Goal: Navigation & Orientation: Find specific page/section

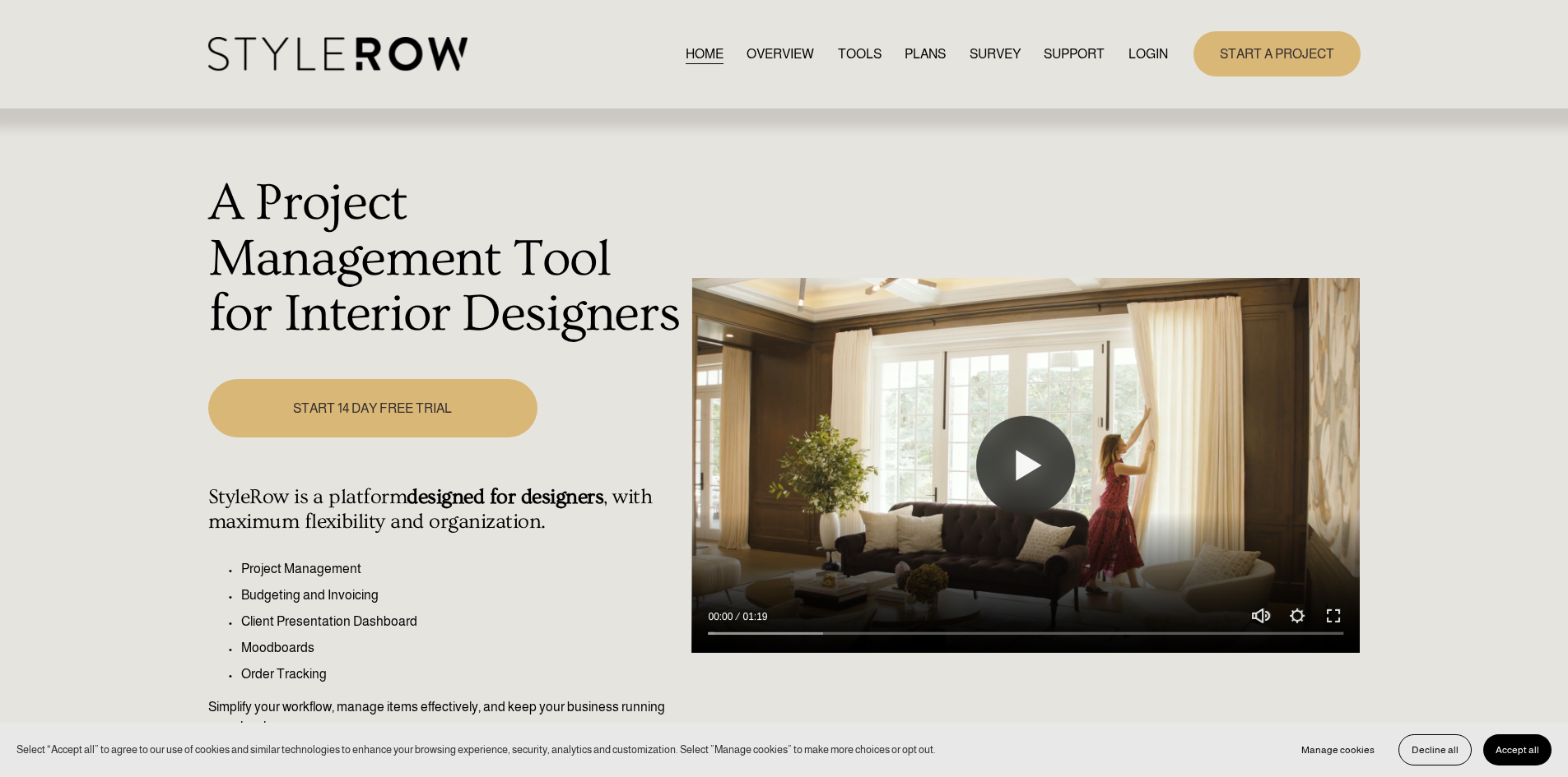
click at [1140, 53] on link "LOGIN" at bounding box center [1148, 53] width 40 height 22
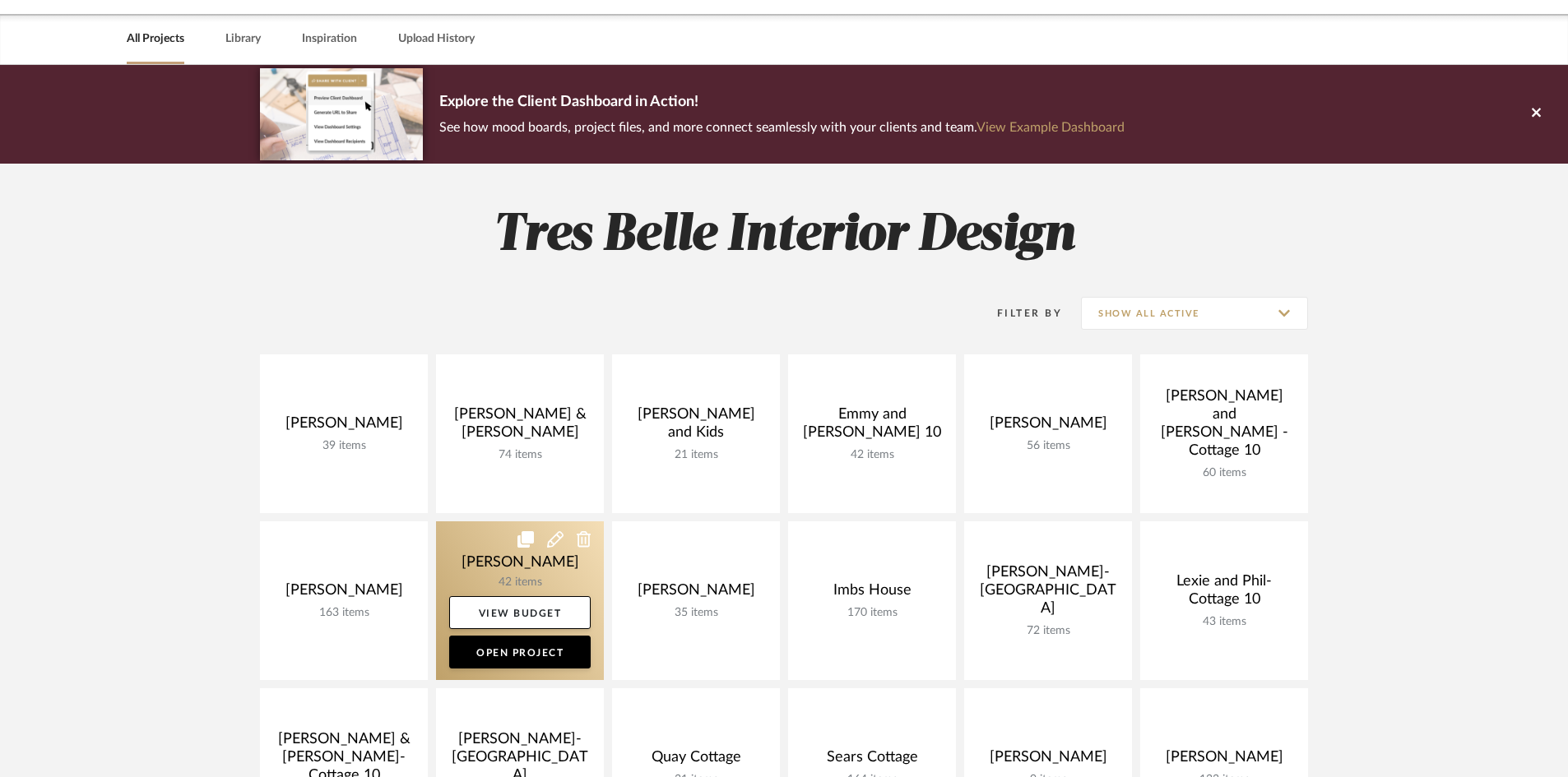
scroll to position [164, 0]
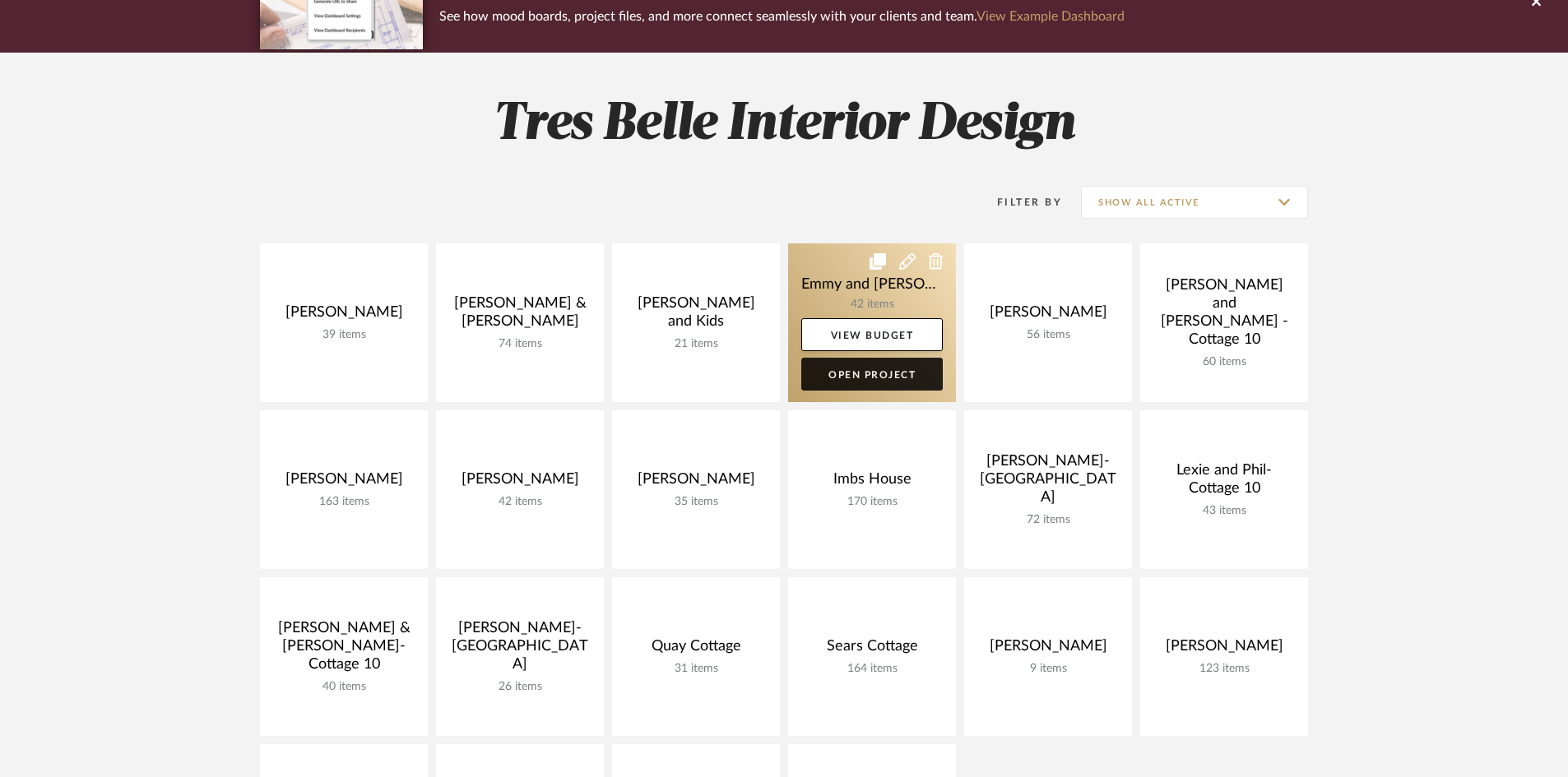
click at [877, 370] on link "Open Project" at bounding box center [872, 374] width 141 height 33
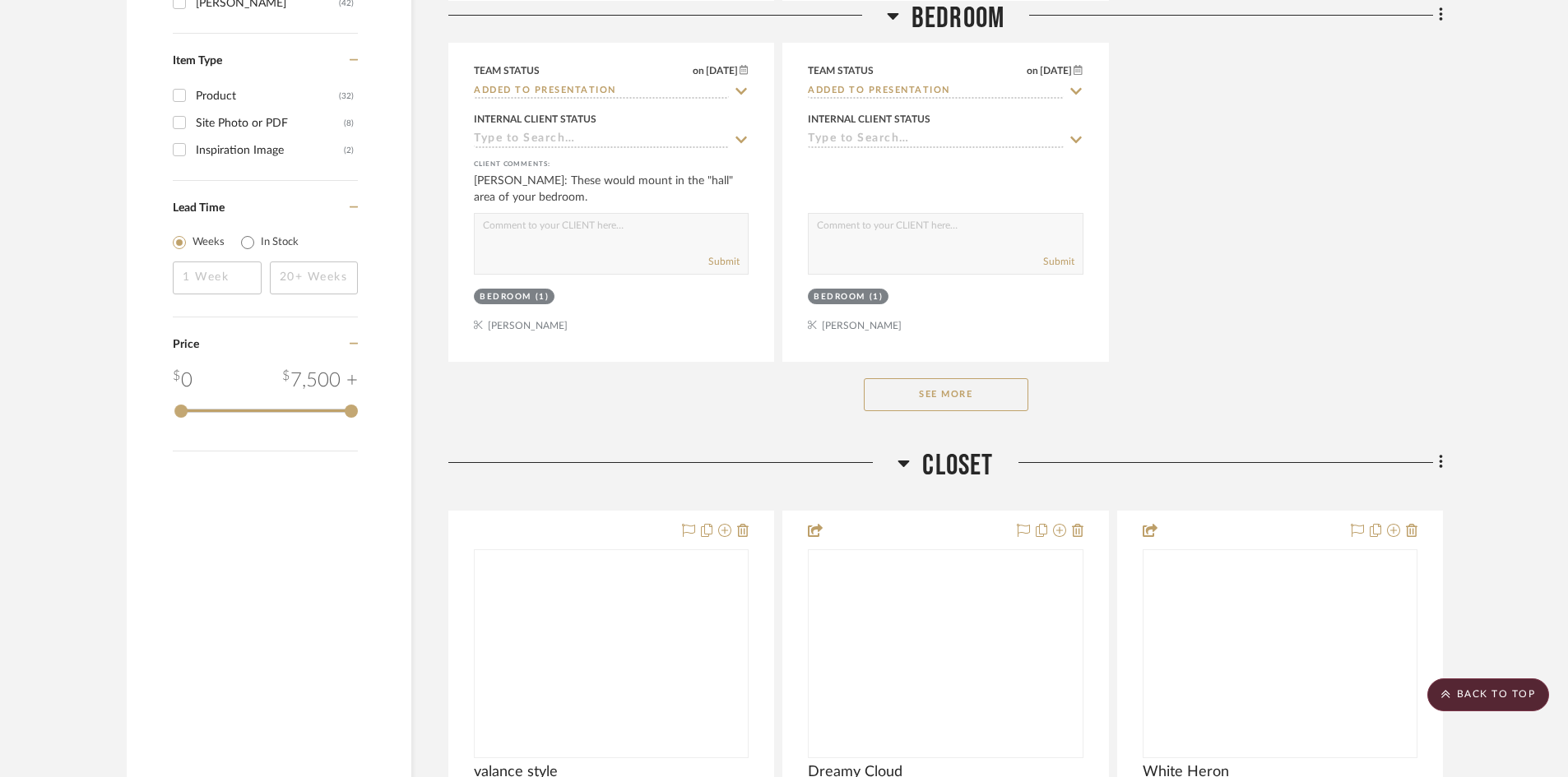
scroll to position [2303, 0]
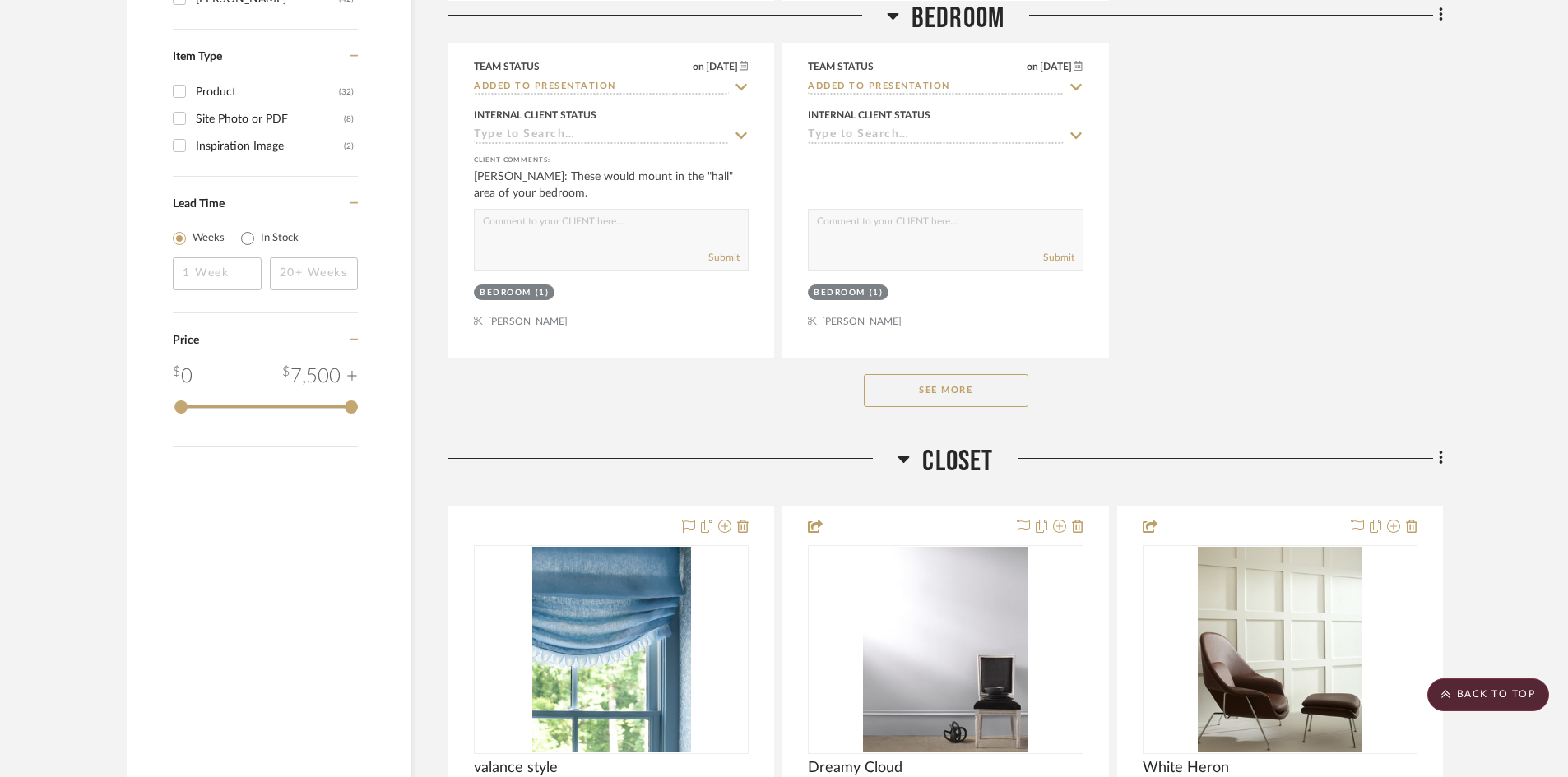
click at [942, 392] on button "See More" at bounding box center [945, 391] width 164 height 33
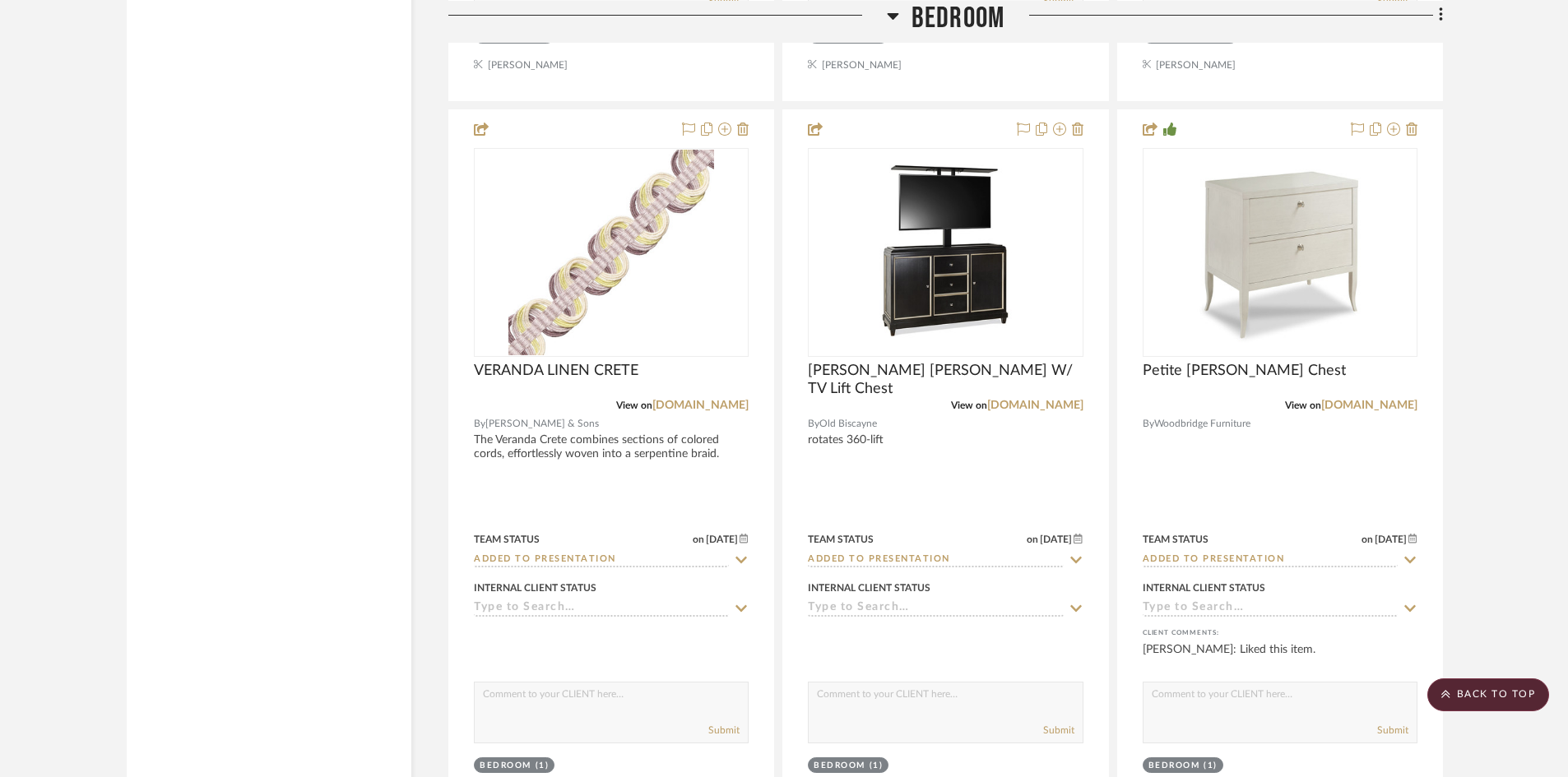
scroll to position [4854, 0]
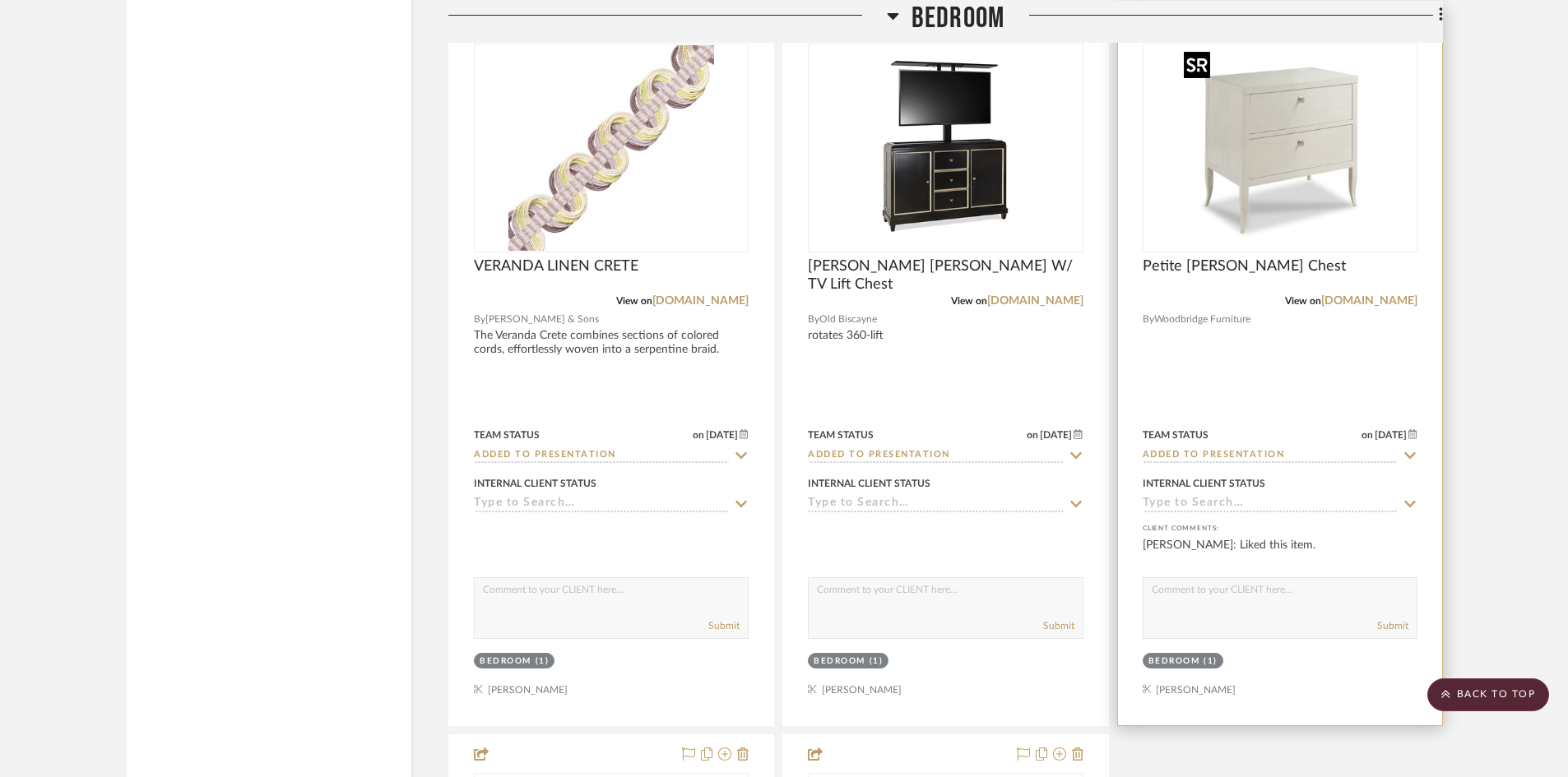
click at [1282, 163] on img "0" at bounding box center [1280, 148] width 206 height 206
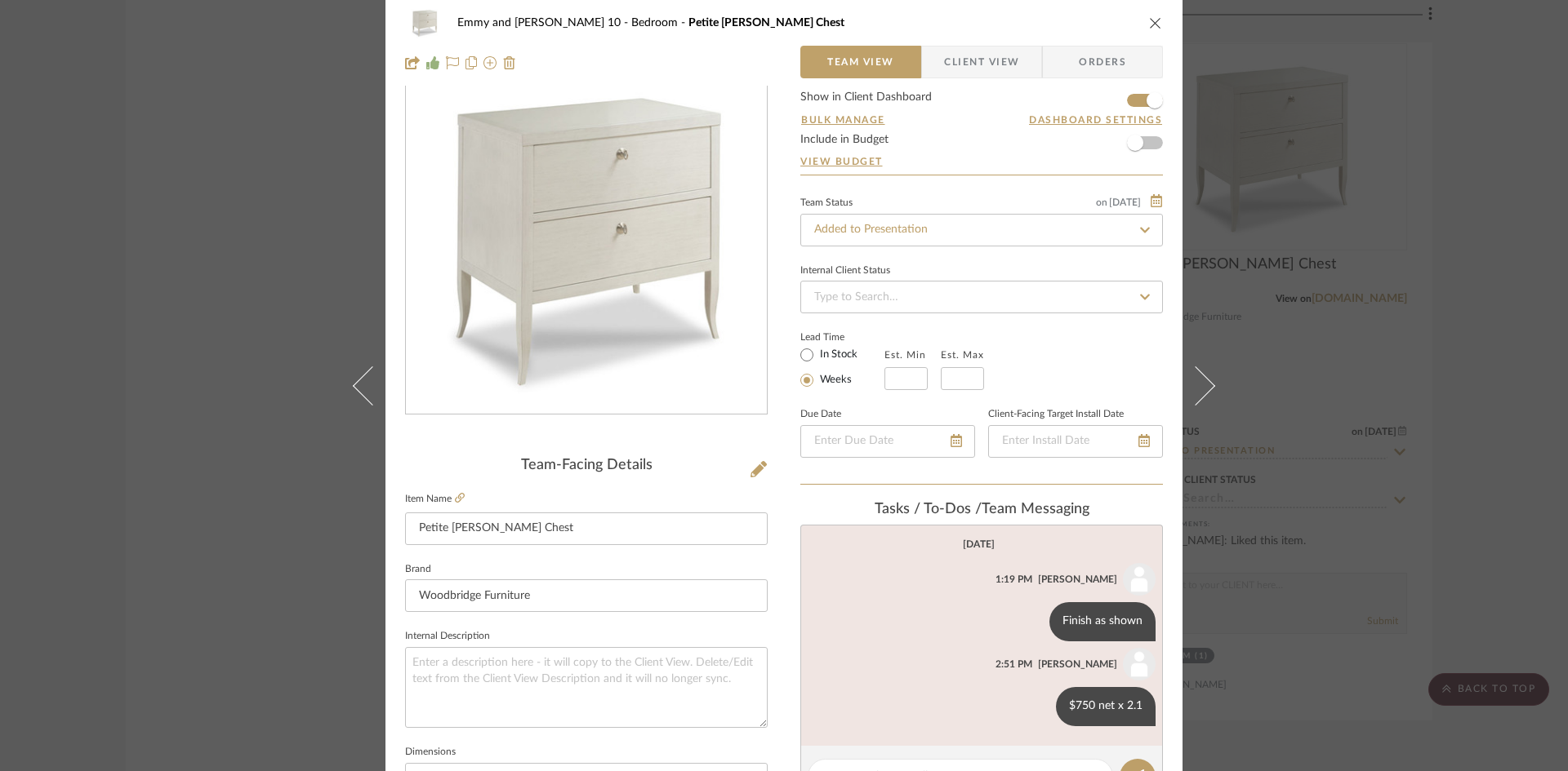
scroll to position [82, 0]
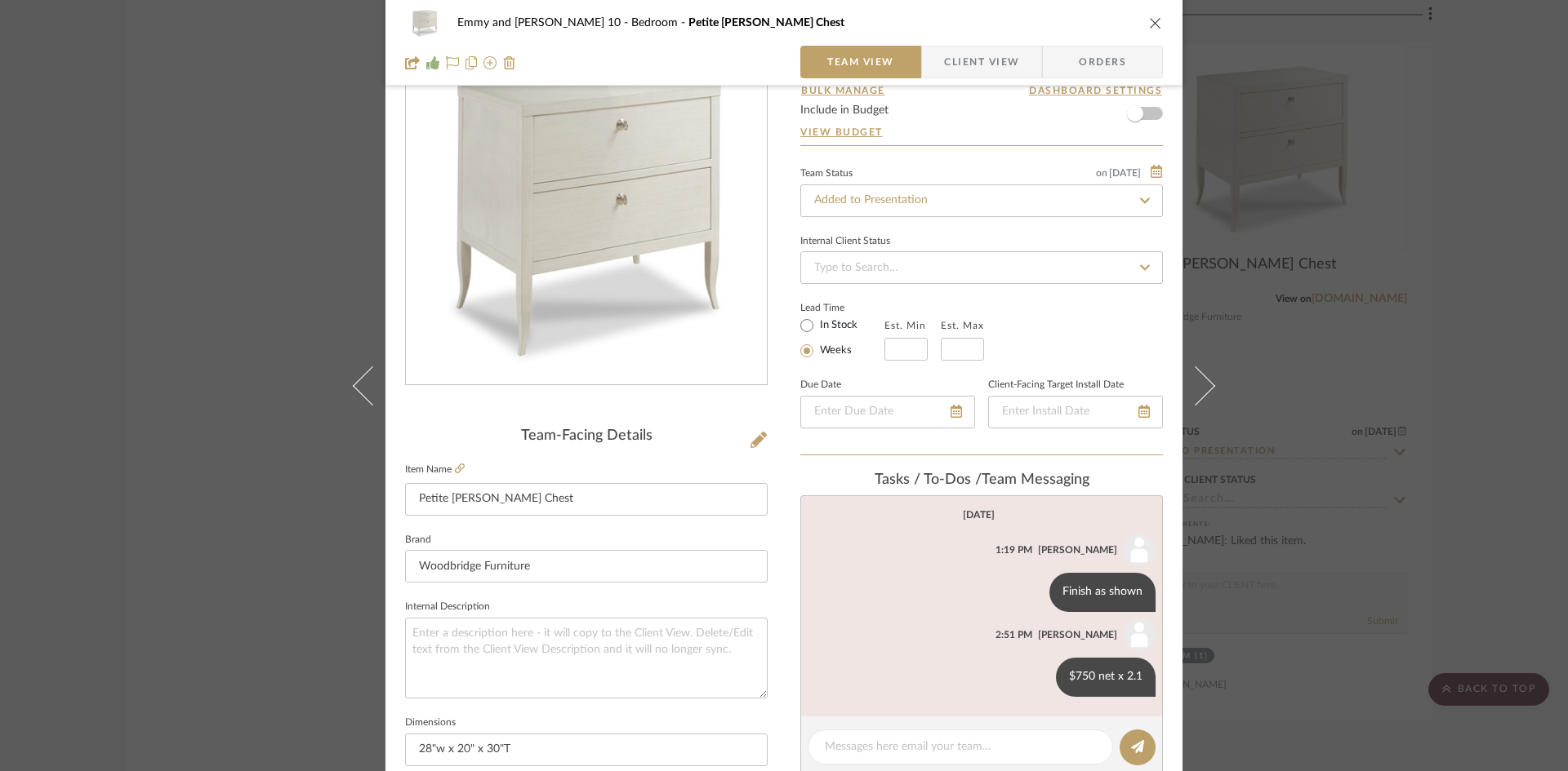
click at [1151, 15] on button "close" at bounding box center [1156, 23] width 15 height 15
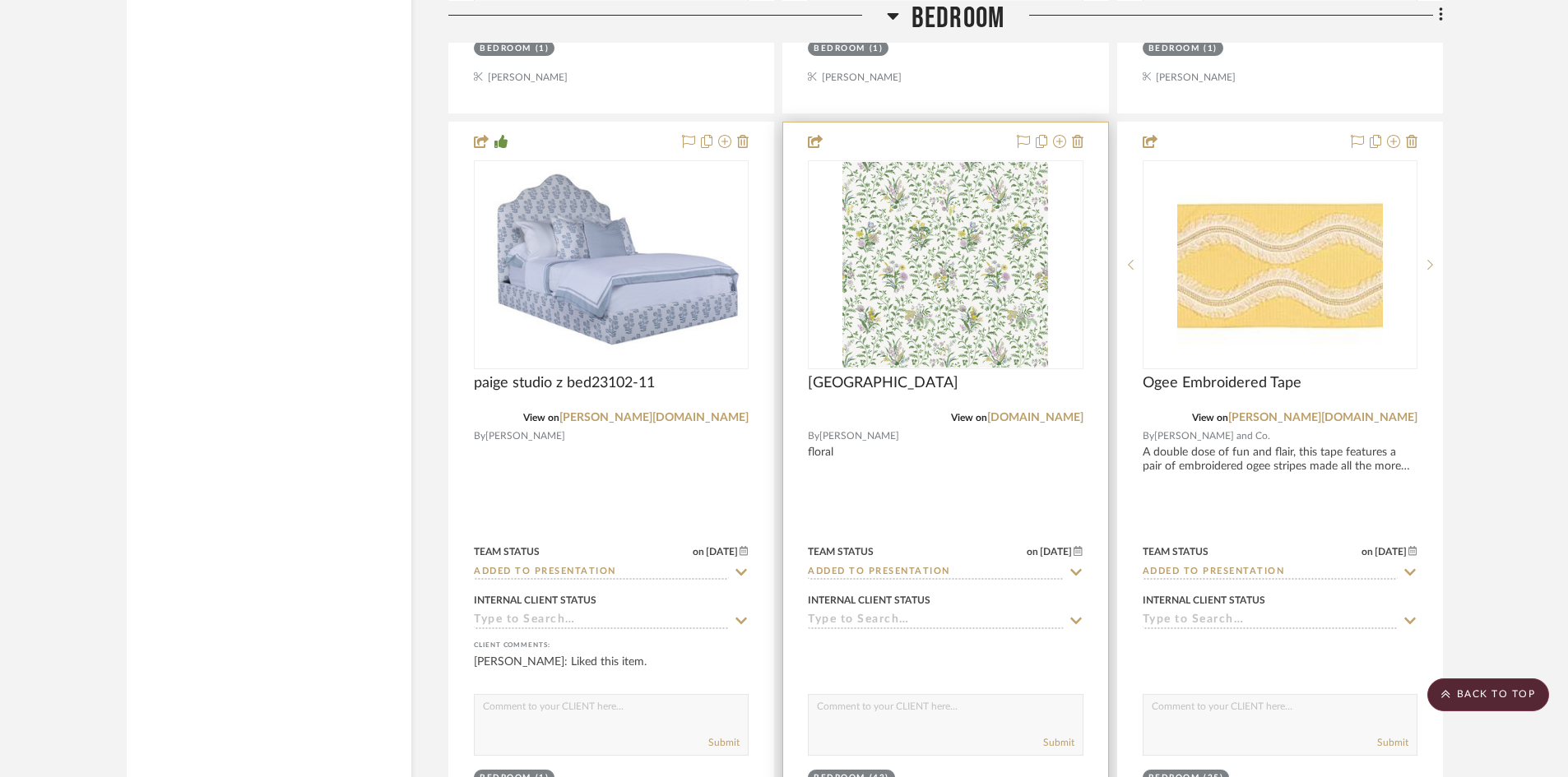
scroll to position [3291, 0]
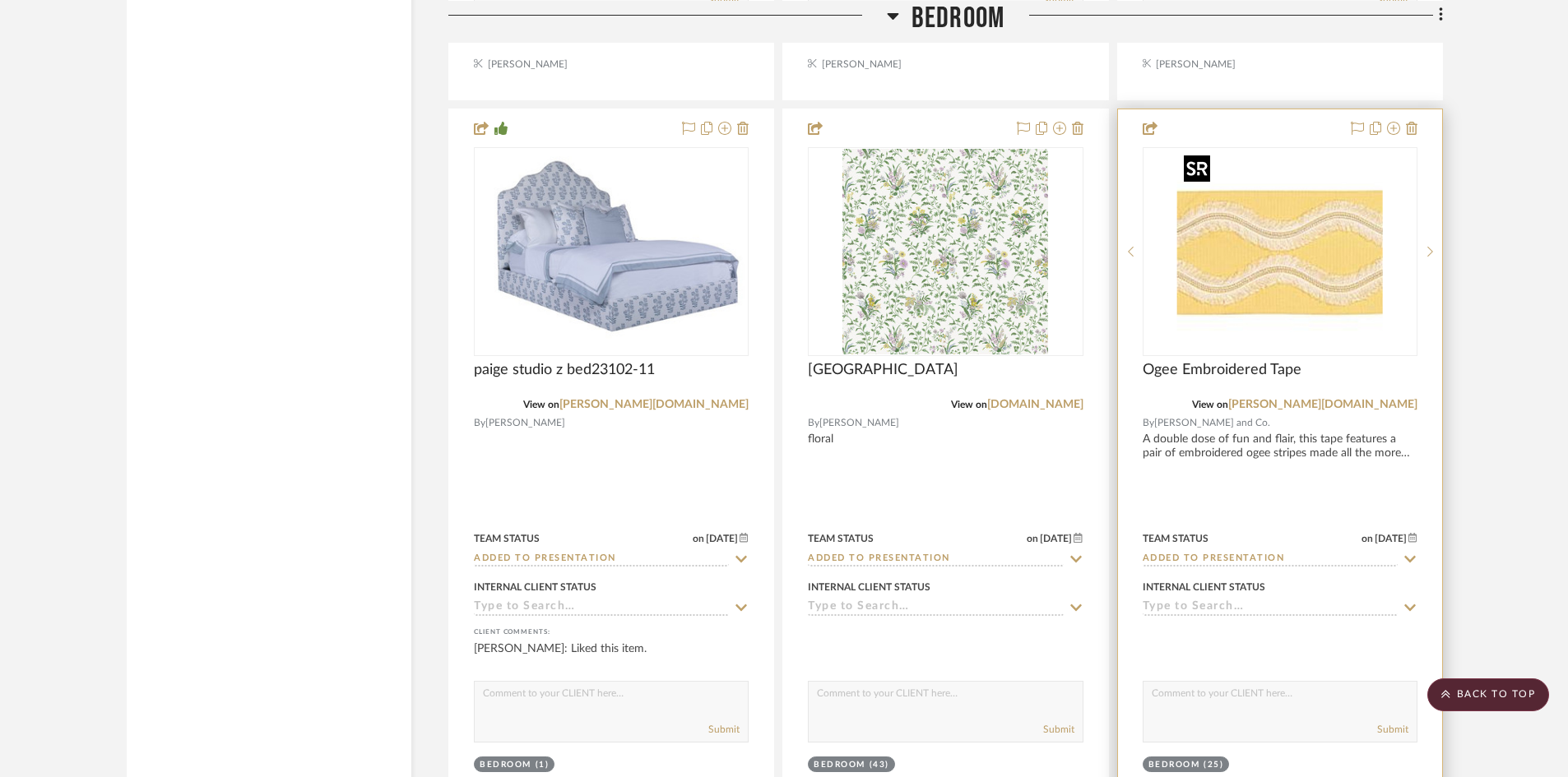
click at [1289, 277] on img "0" at bounding box center [1280, 251] width 206 height 206
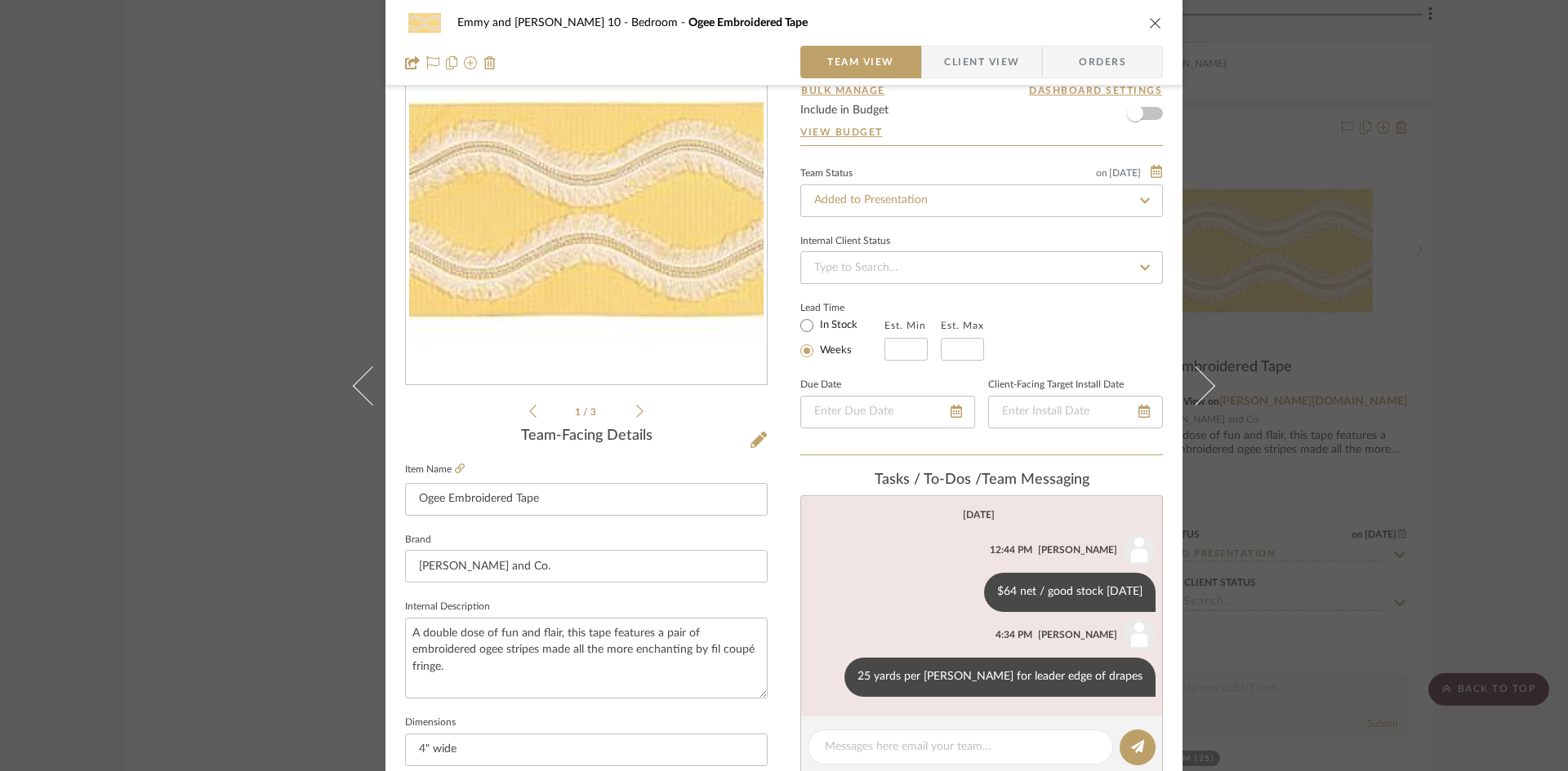
scroll to position [0, 0]
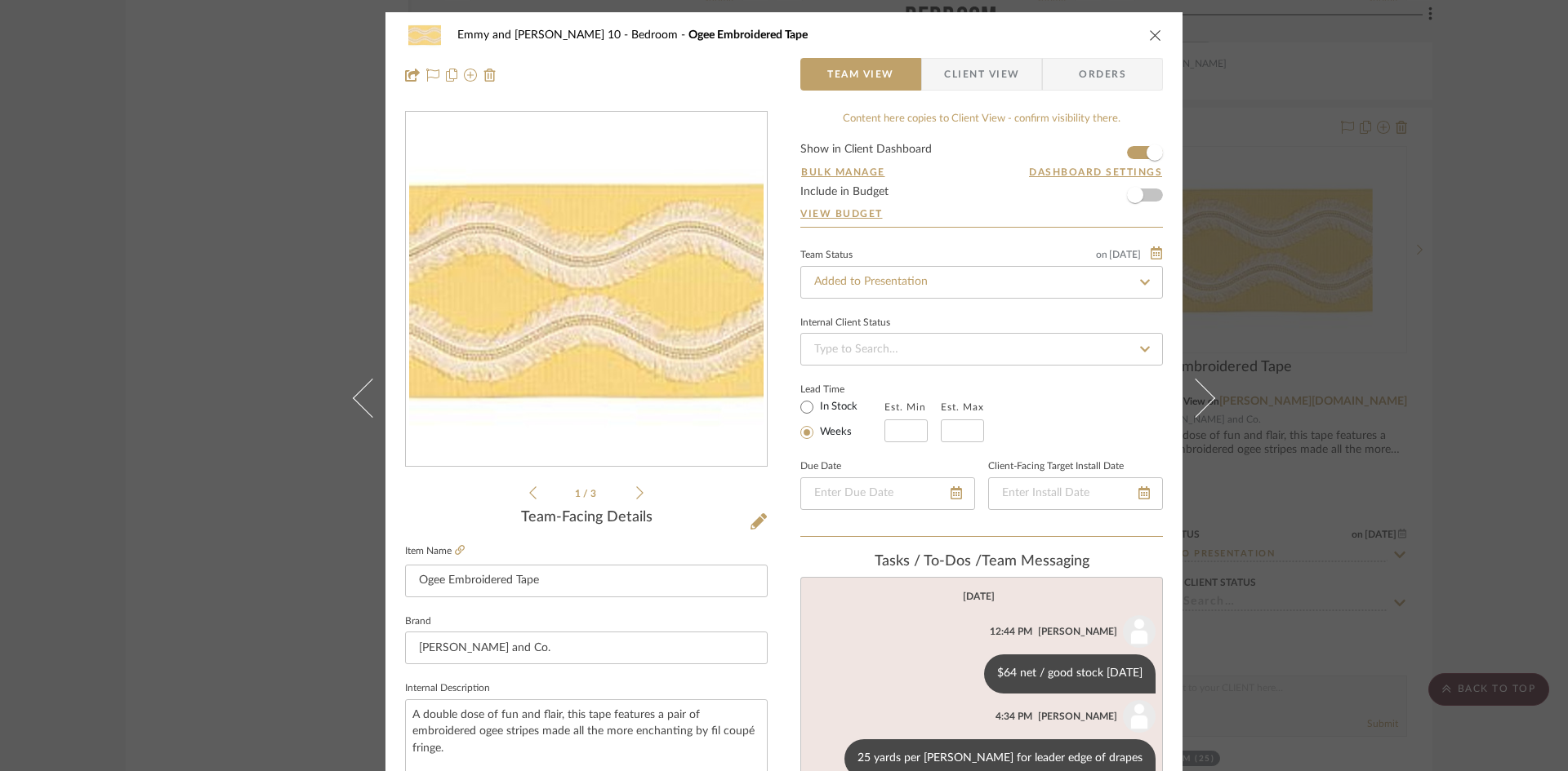
click at [1149, 32] on icon "close" at bounding box center [1156, 35] width 13 height 13
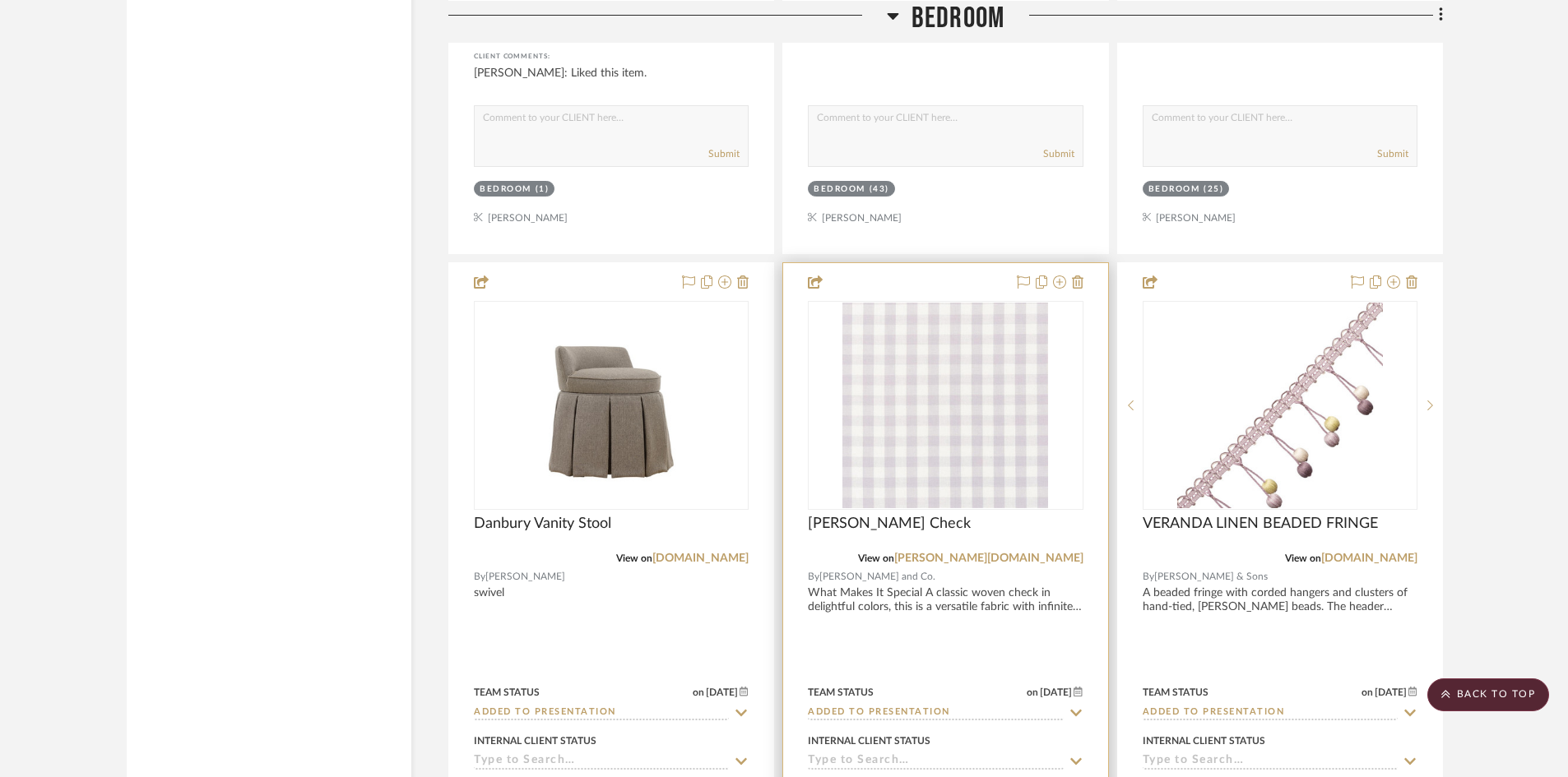
scroll to position [3949, 0]
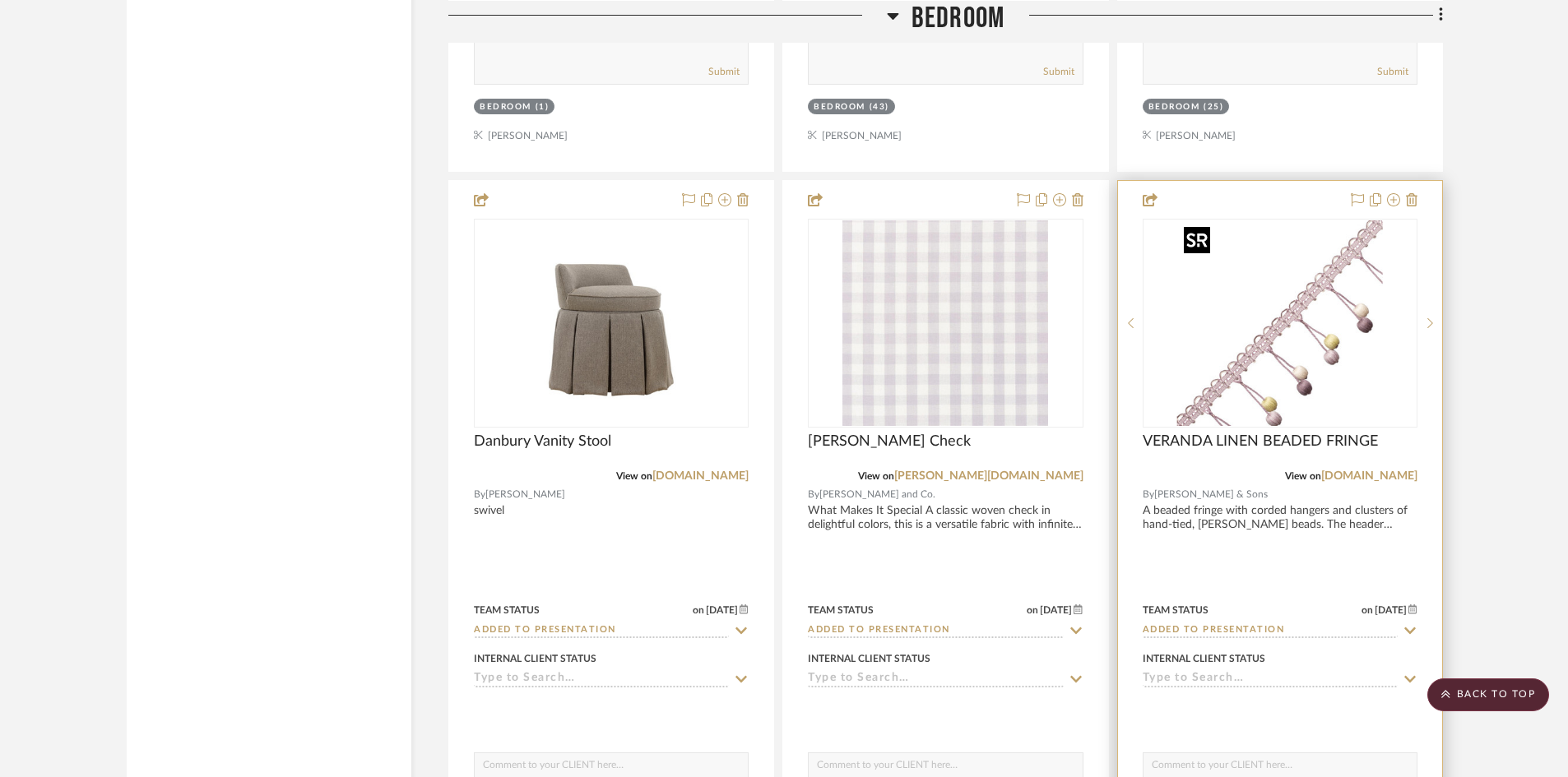
click at [1289, 357] on img "0" at bounding box center [1280, 323] width 206 height 206
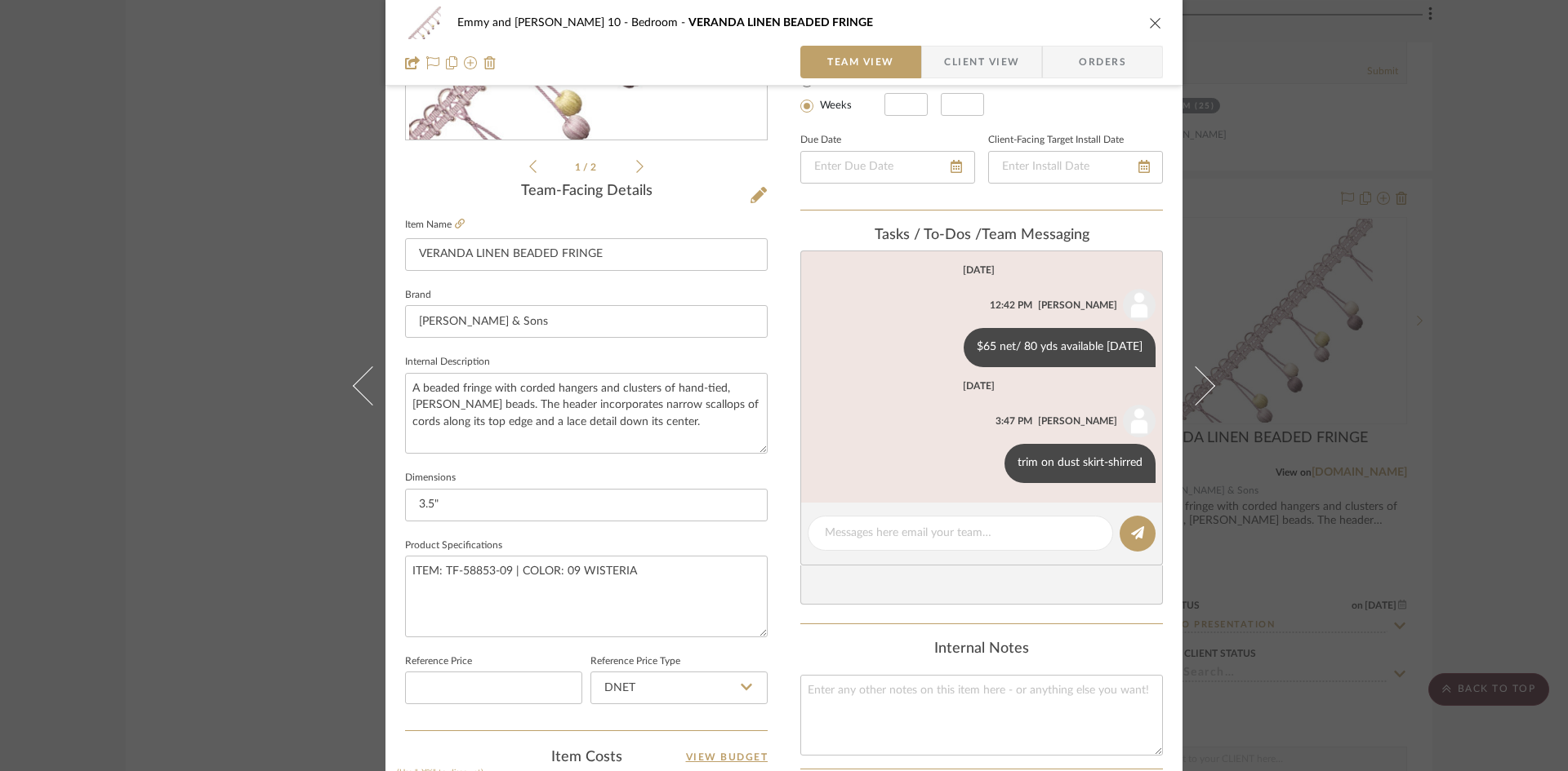
scroll to position [0, 0]
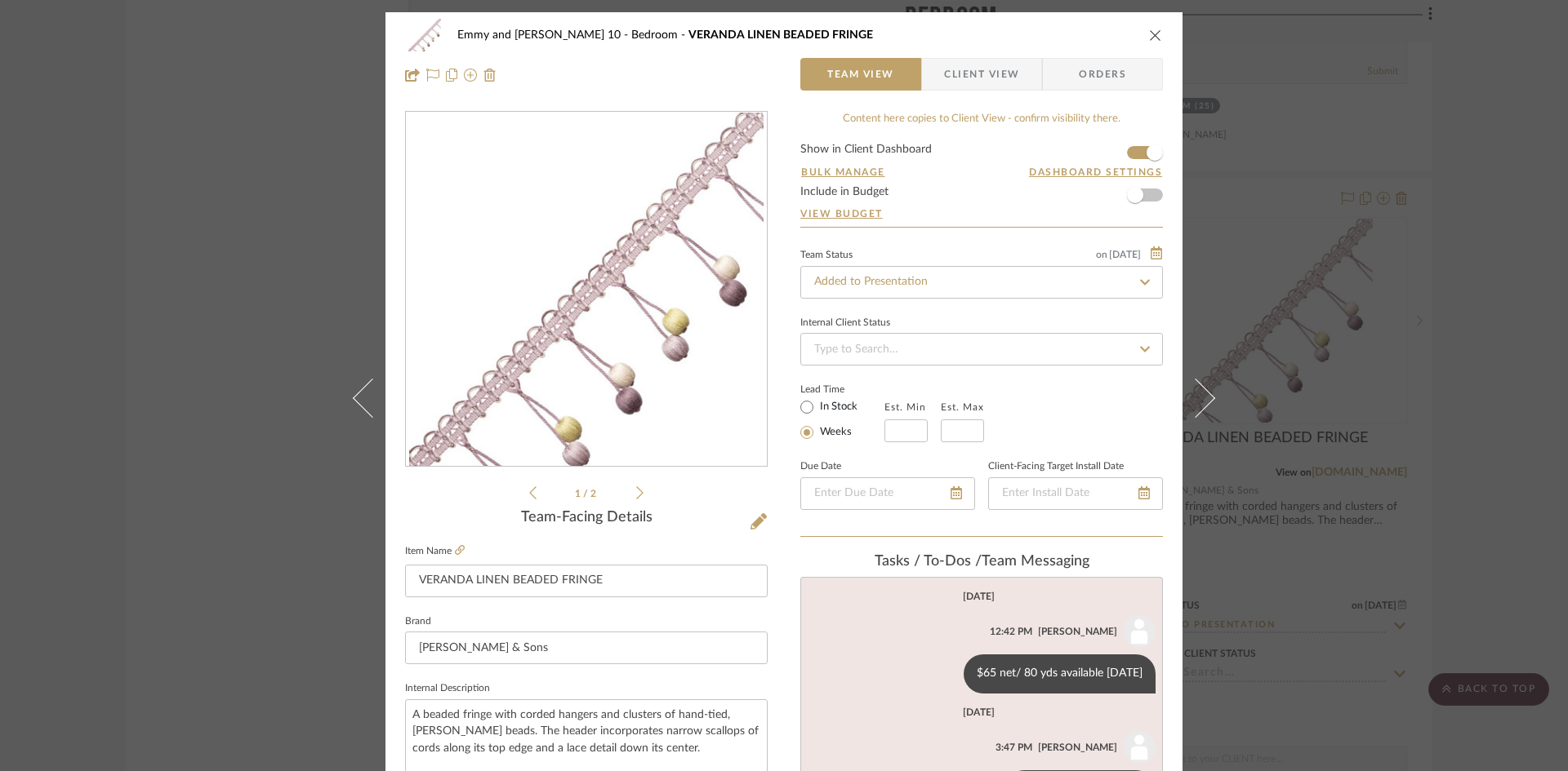
click at [1149, 38] on icon "close" at bounding box center [1156, 35] width 13 height 13
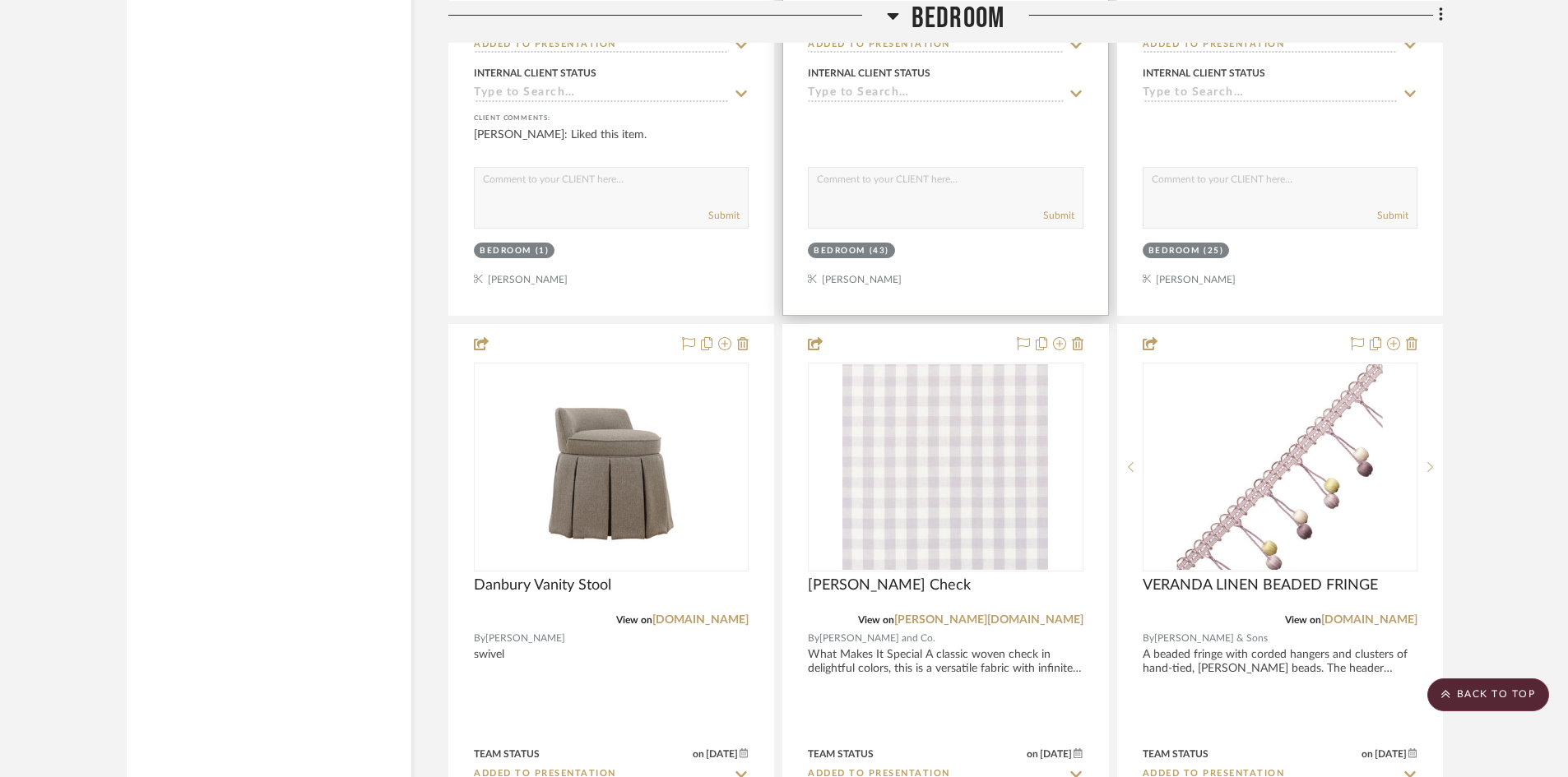
scroll to position [3867, 0]
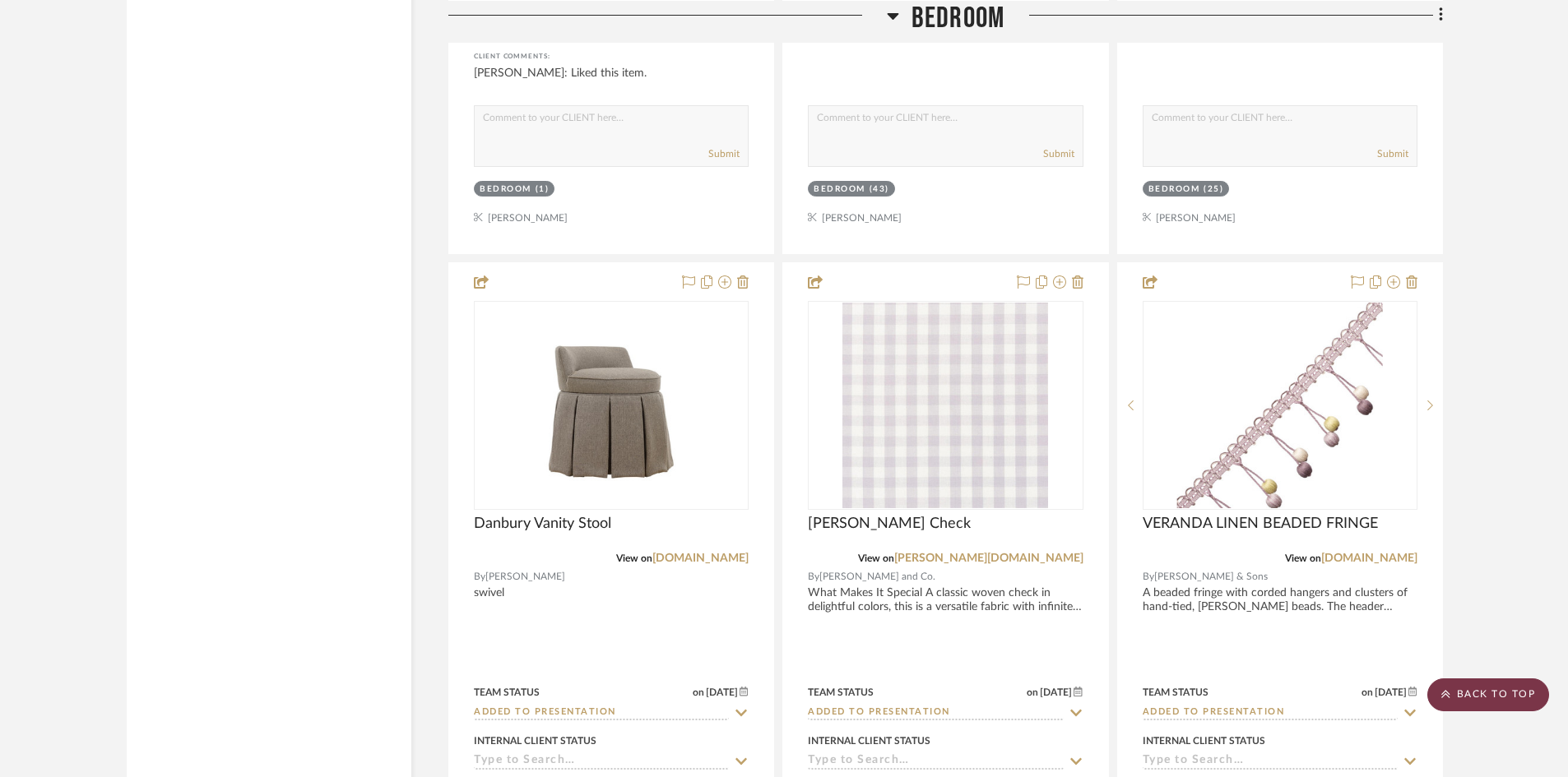
click at [1474, 688] on scroll-to-top-button "BACK TO TOP" at bounding box center [1487, 694] width 121 height 33
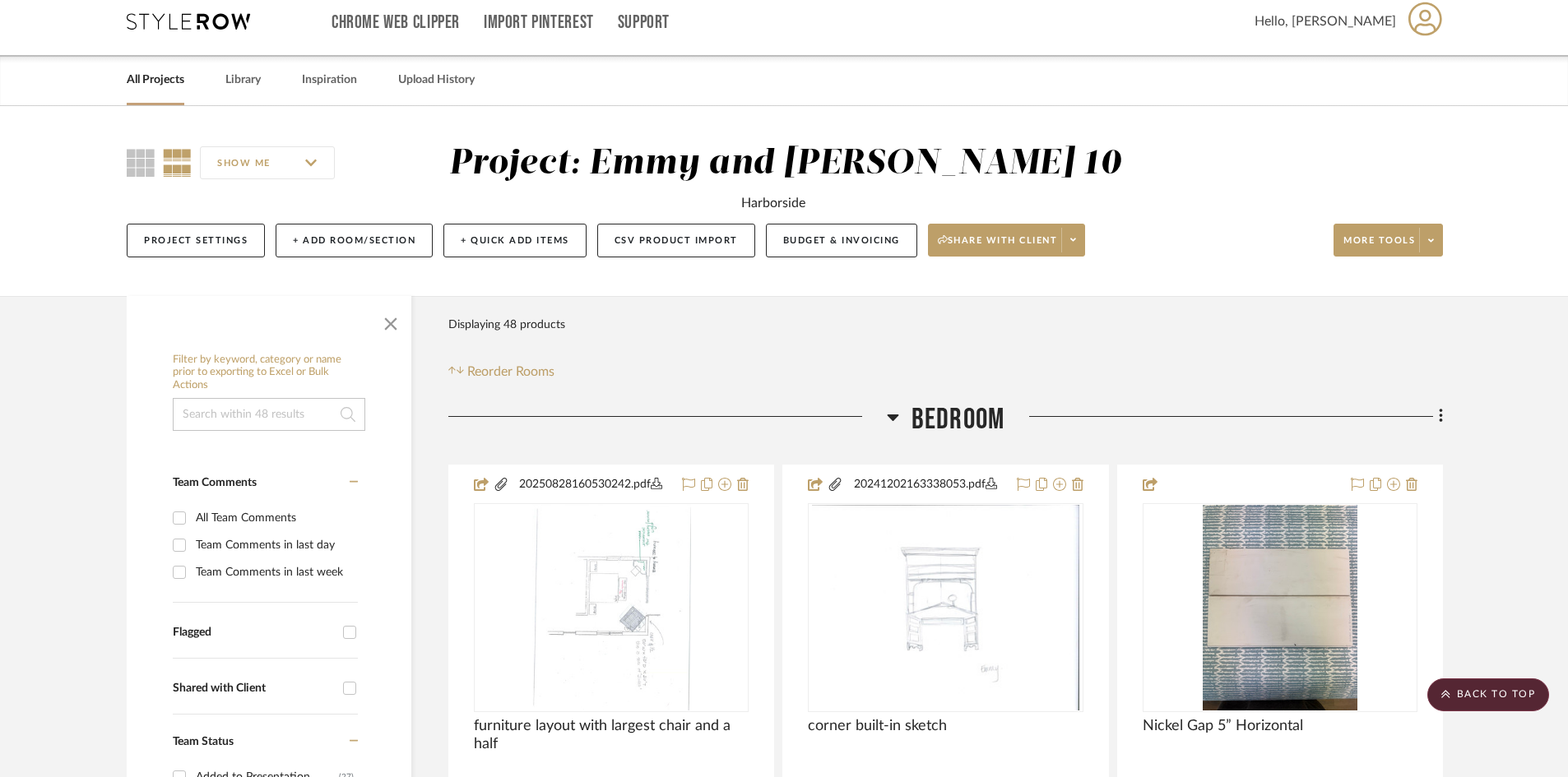
scroll to position [0, 0]
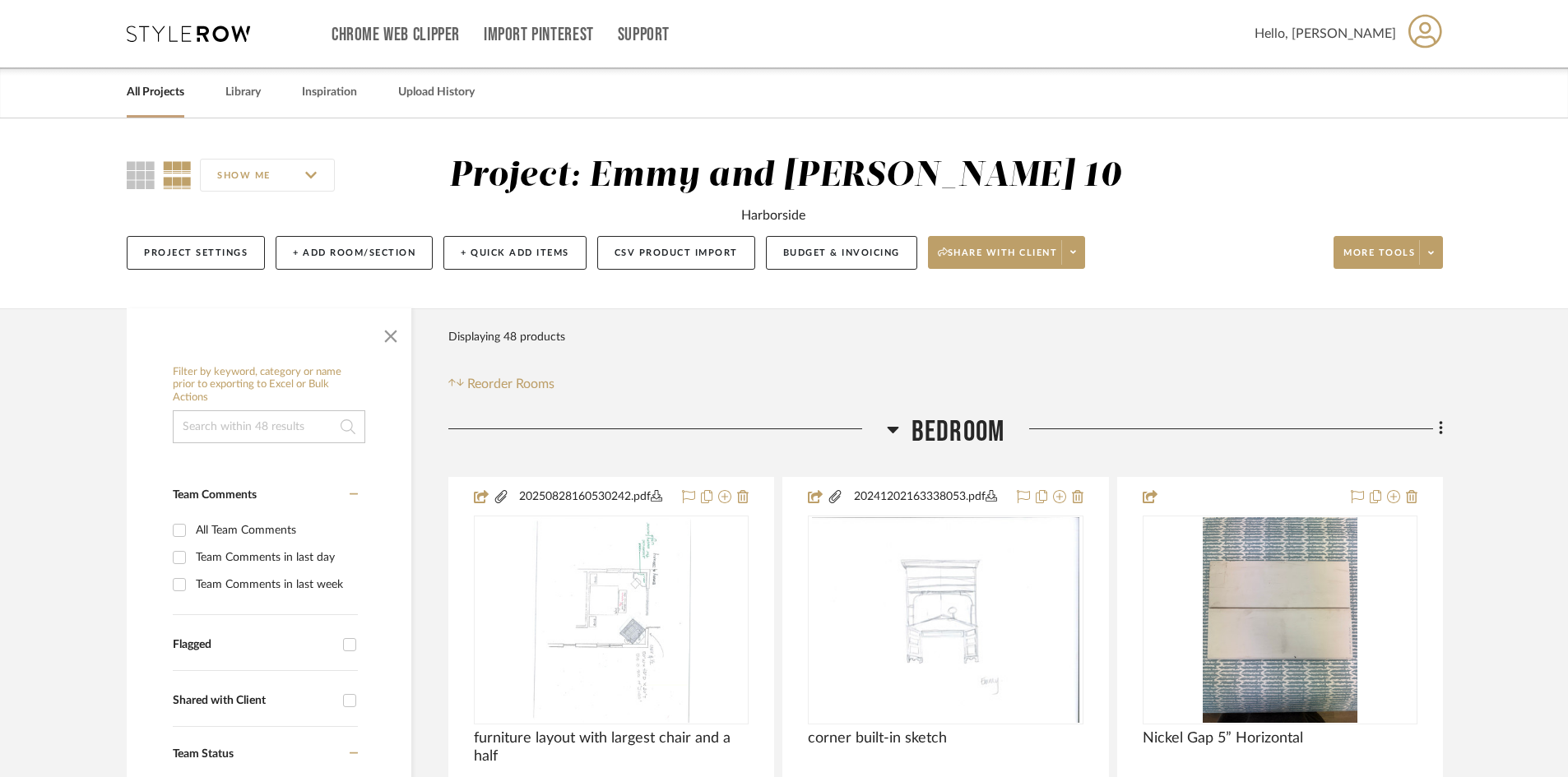
click at [143, 93] on link "All Projects" at bounding box center [156, 92] width 58 height 22
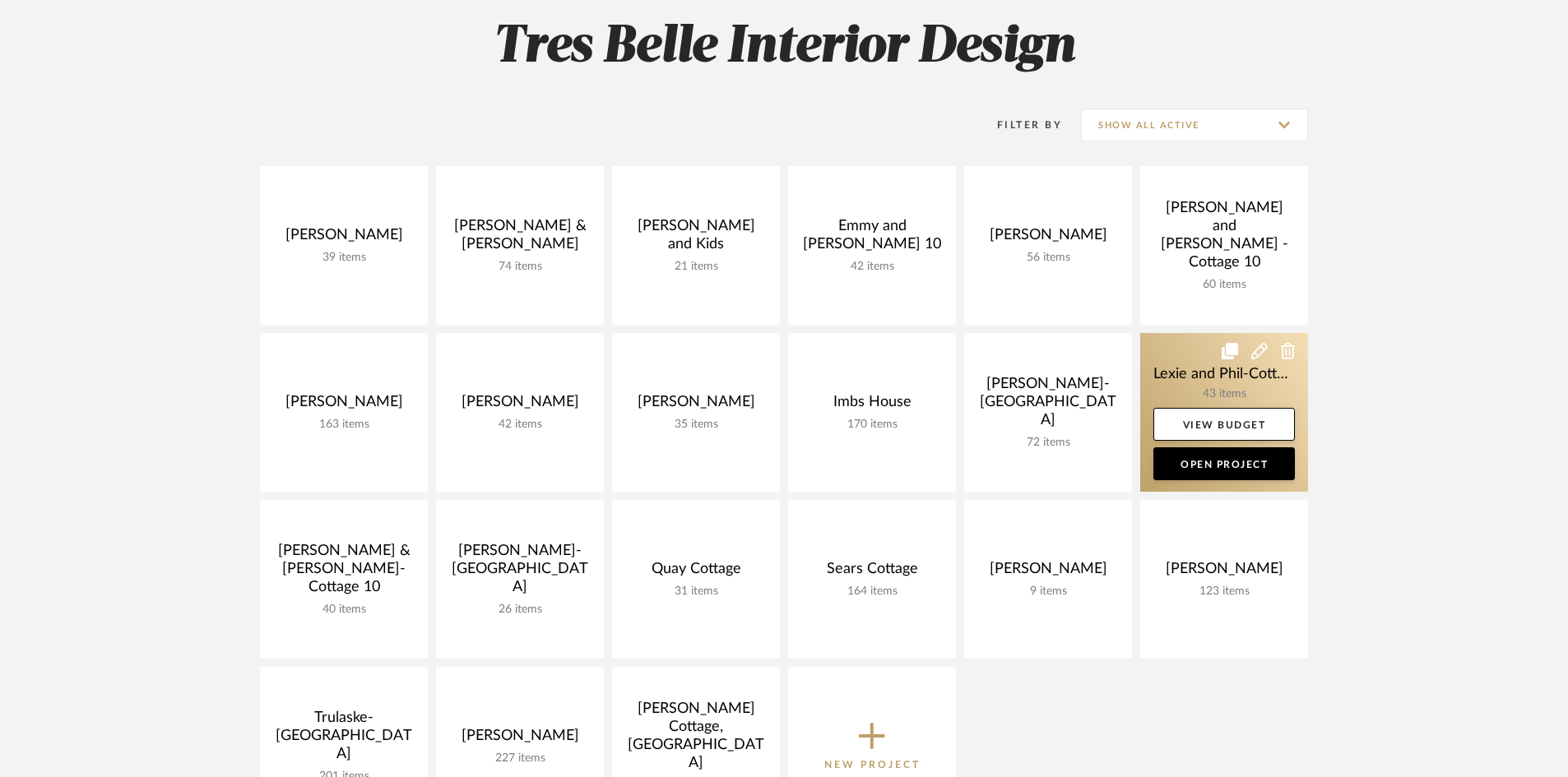
scroll to position [247, 0]
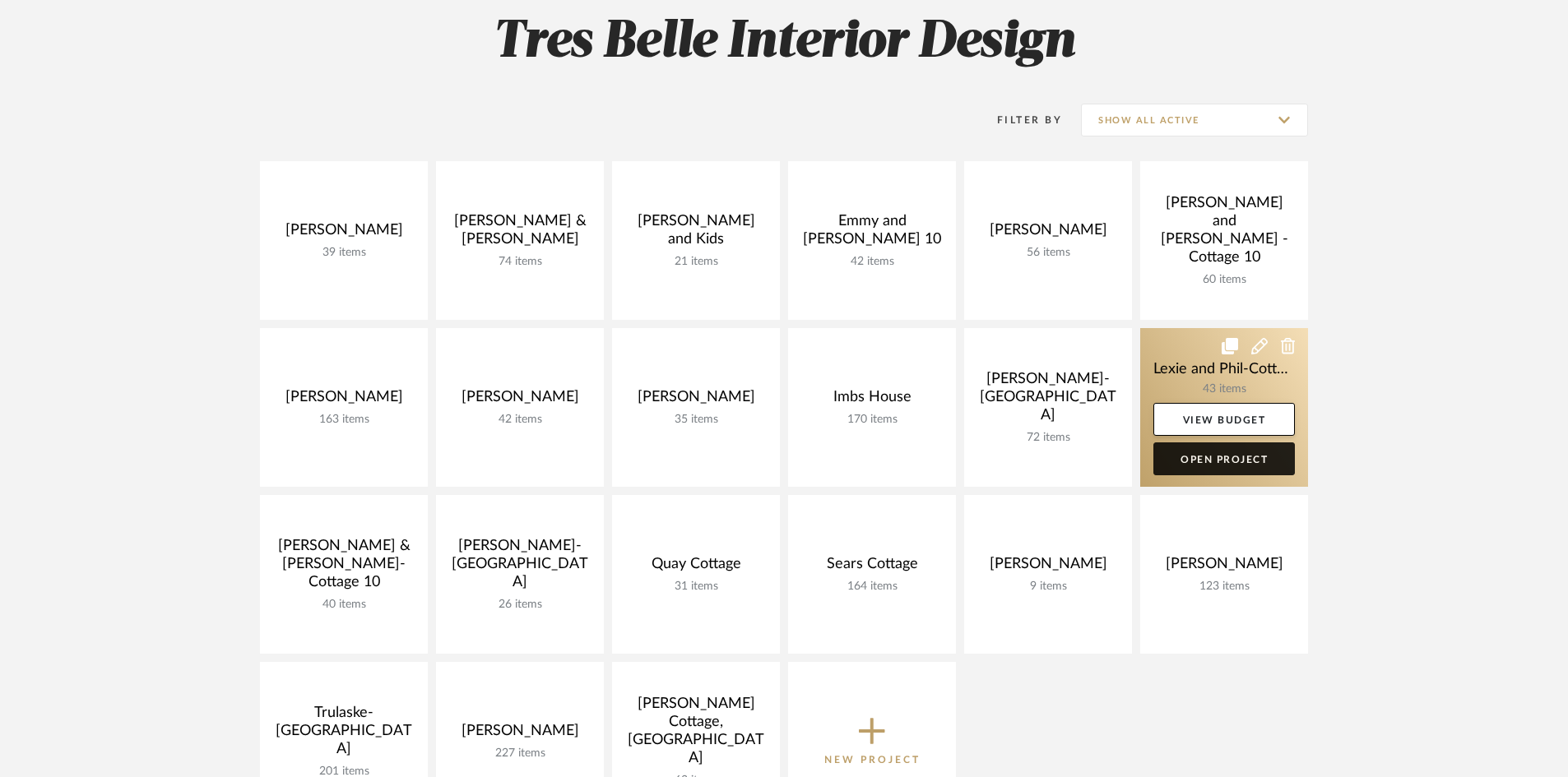
click at [1214, 458] on link "Open Project" at bounding box center [1224, 459] width 141 height 33
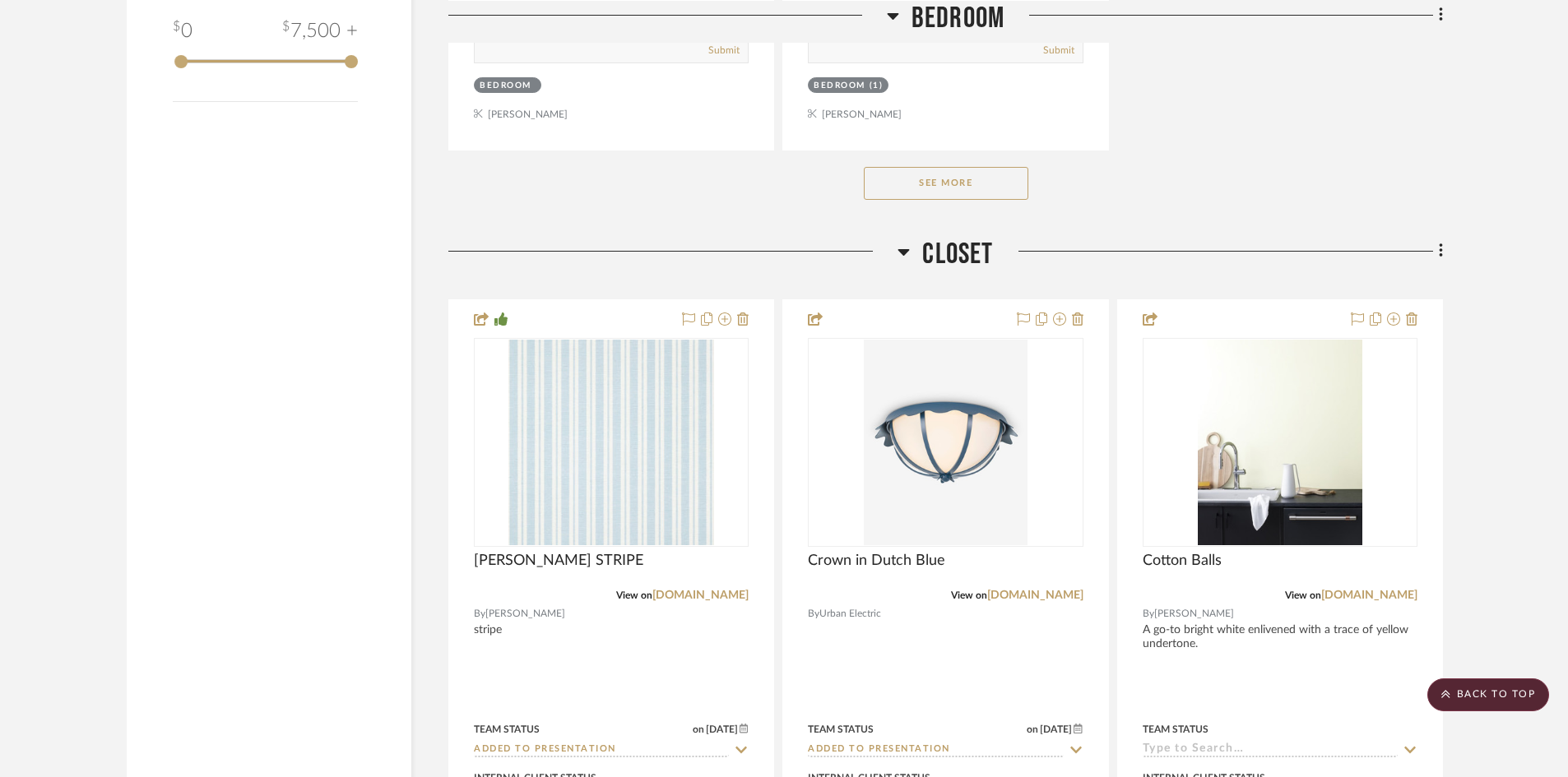
scroll to position [2221, 0]
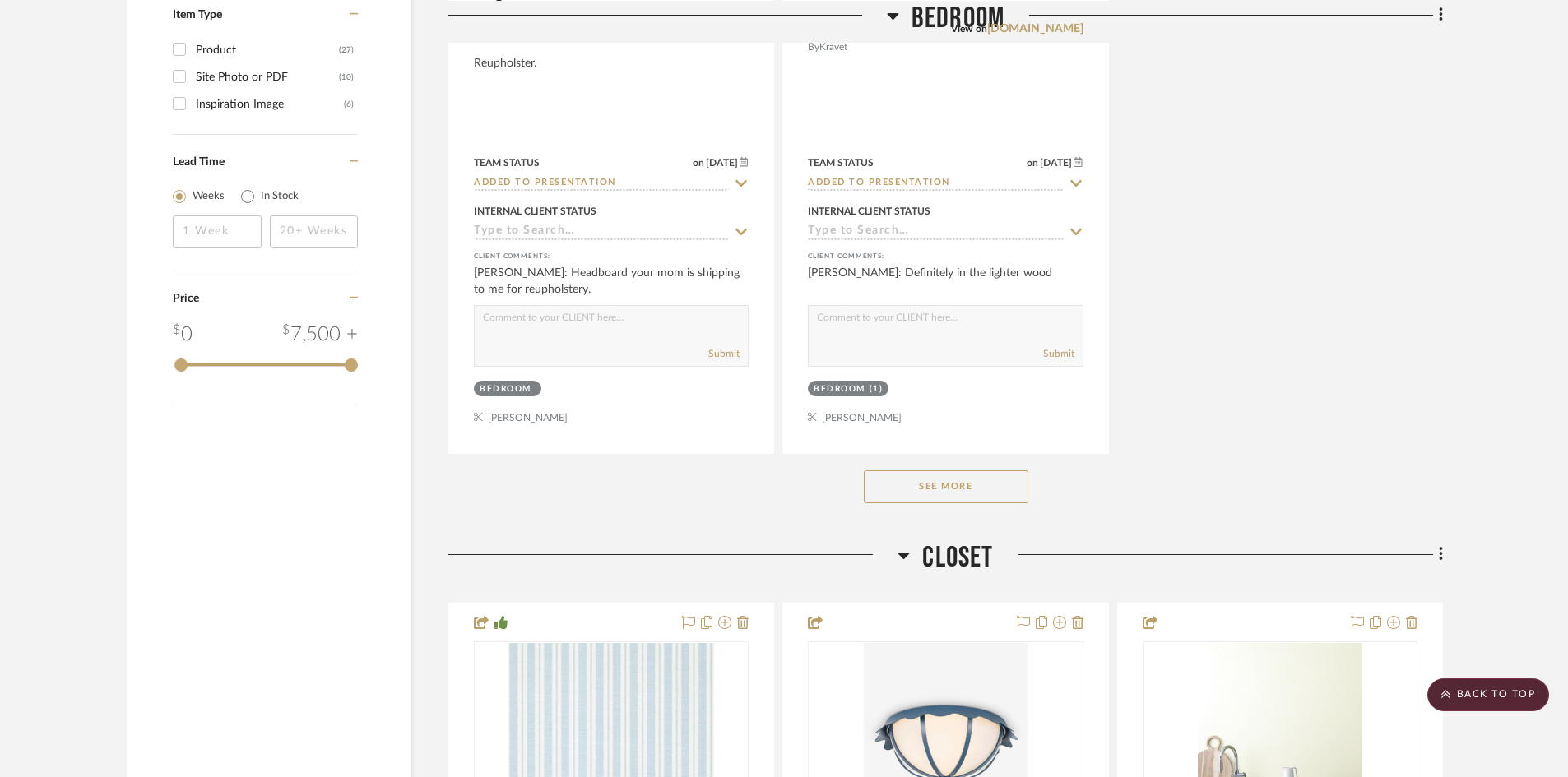
click at [945, 471] on button "See More" at bounding box center [945, 487] width 164 height 33
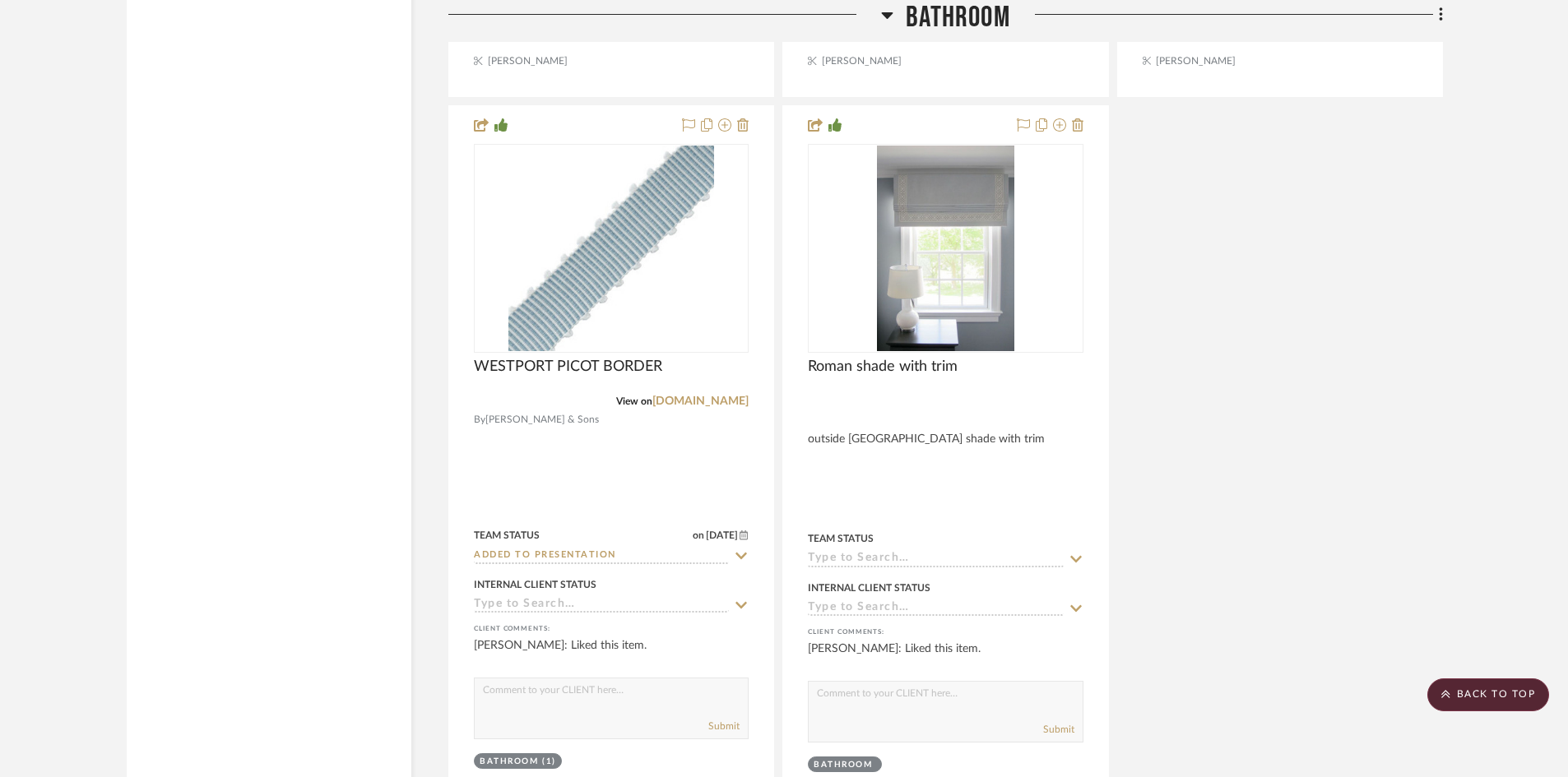
scroll to position [8987, 0]
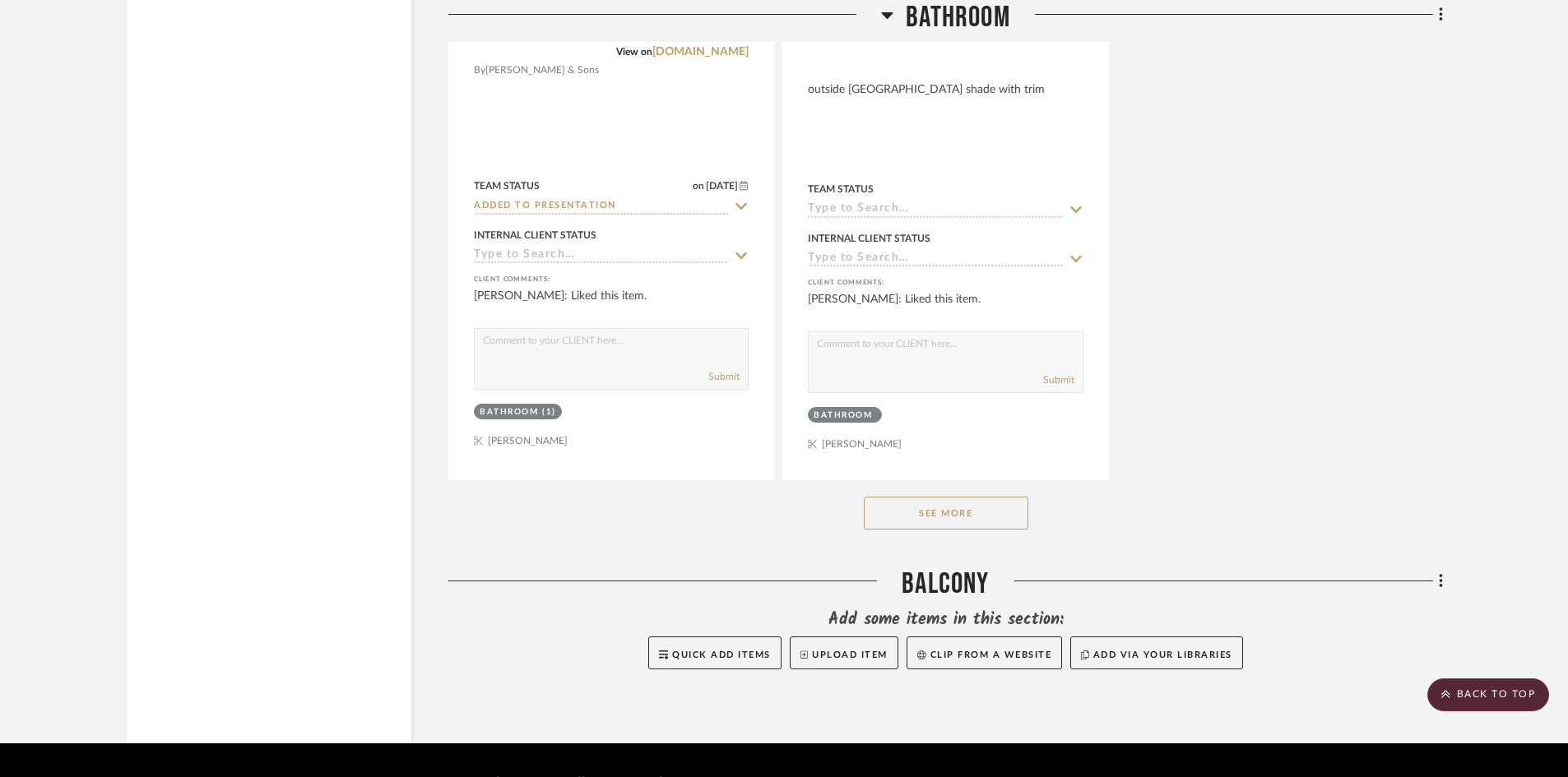
click at [926, 497] on button "See More" at bounding box center [945, 513] width 164 height 33
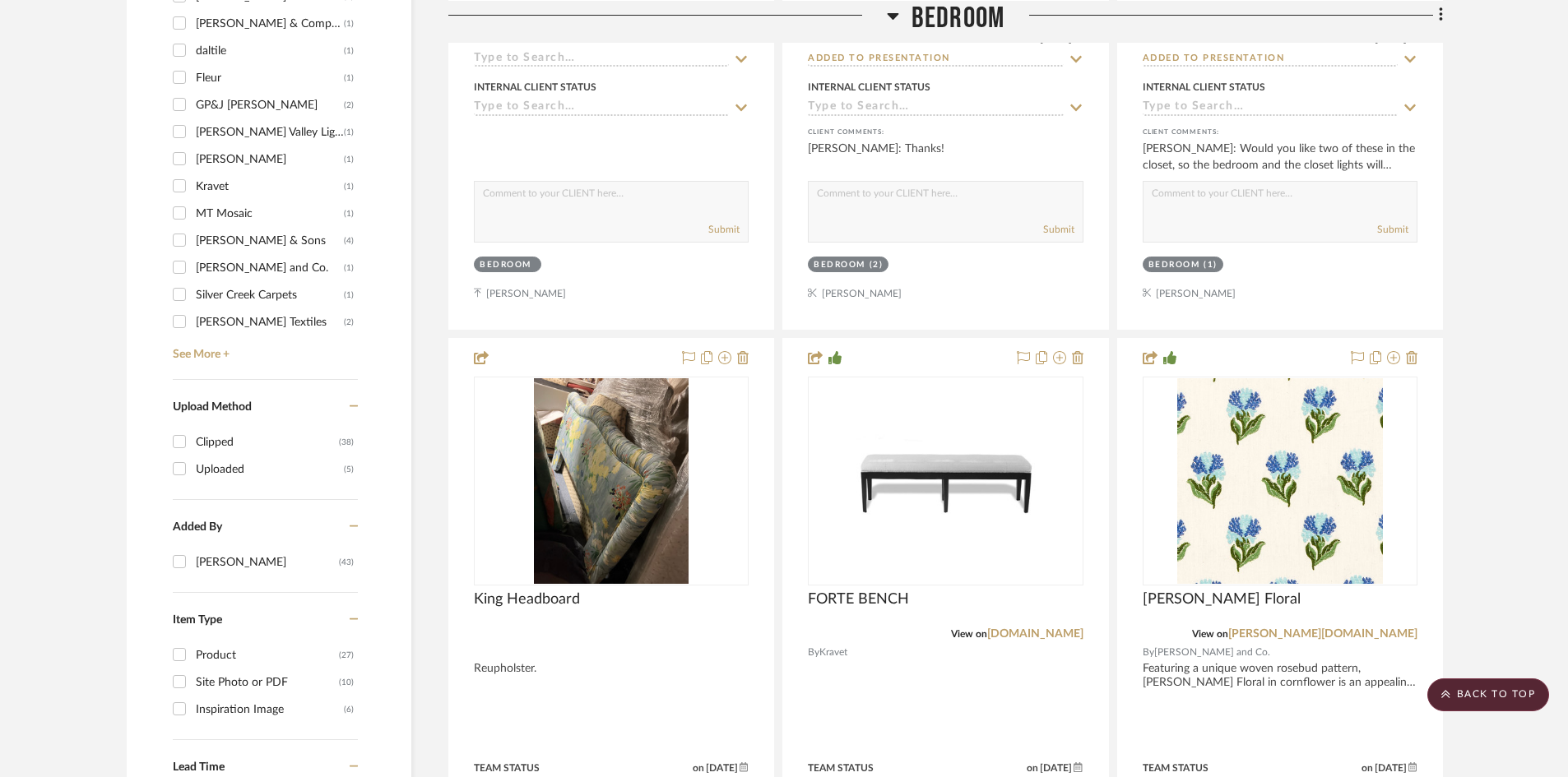
scroll to position [1551, 0]
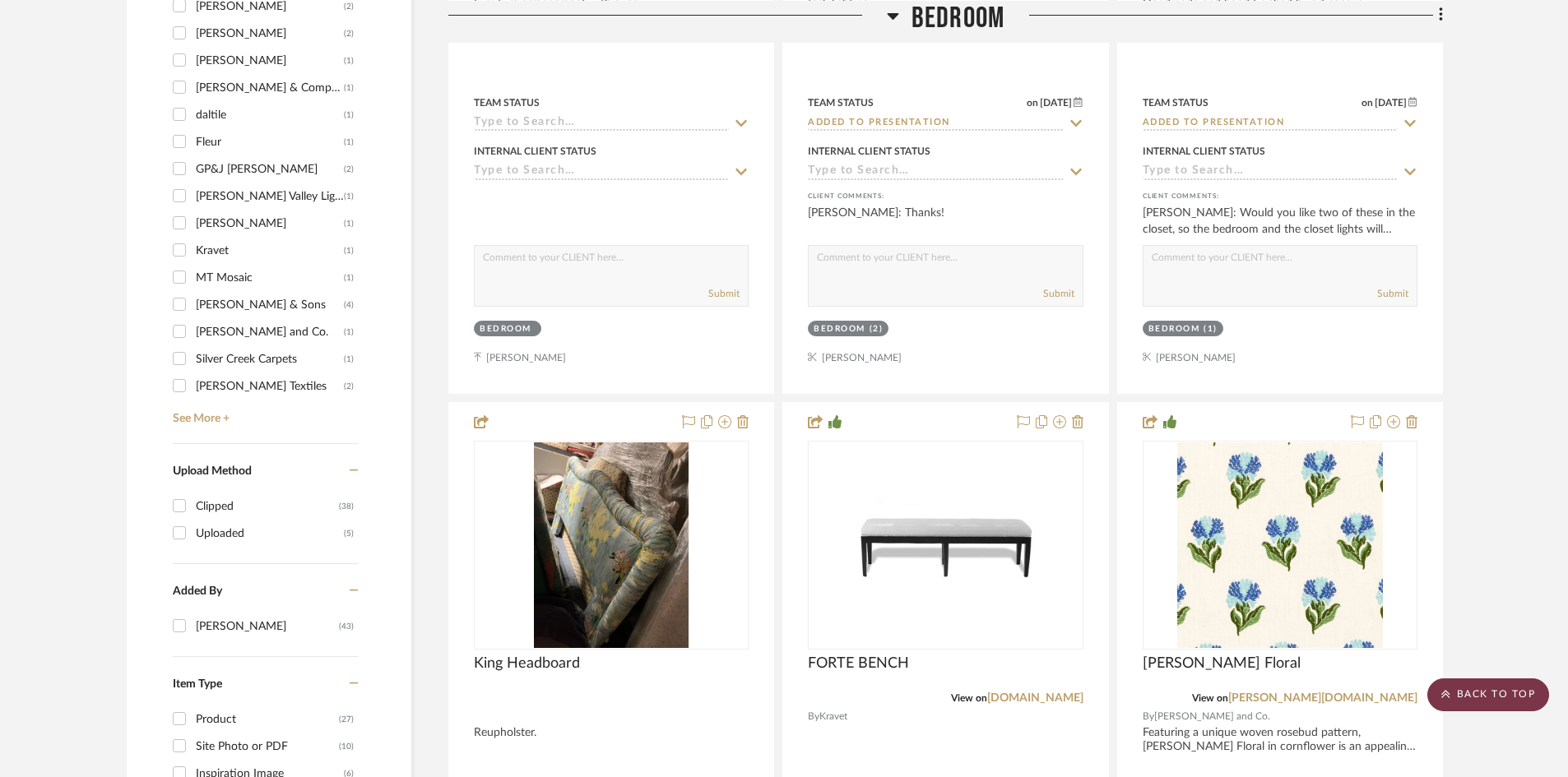
click at [1497, 698] on scroll-to-top-button "BACK TO TOP" at bounding box center [1487, 694] width 121 height 33
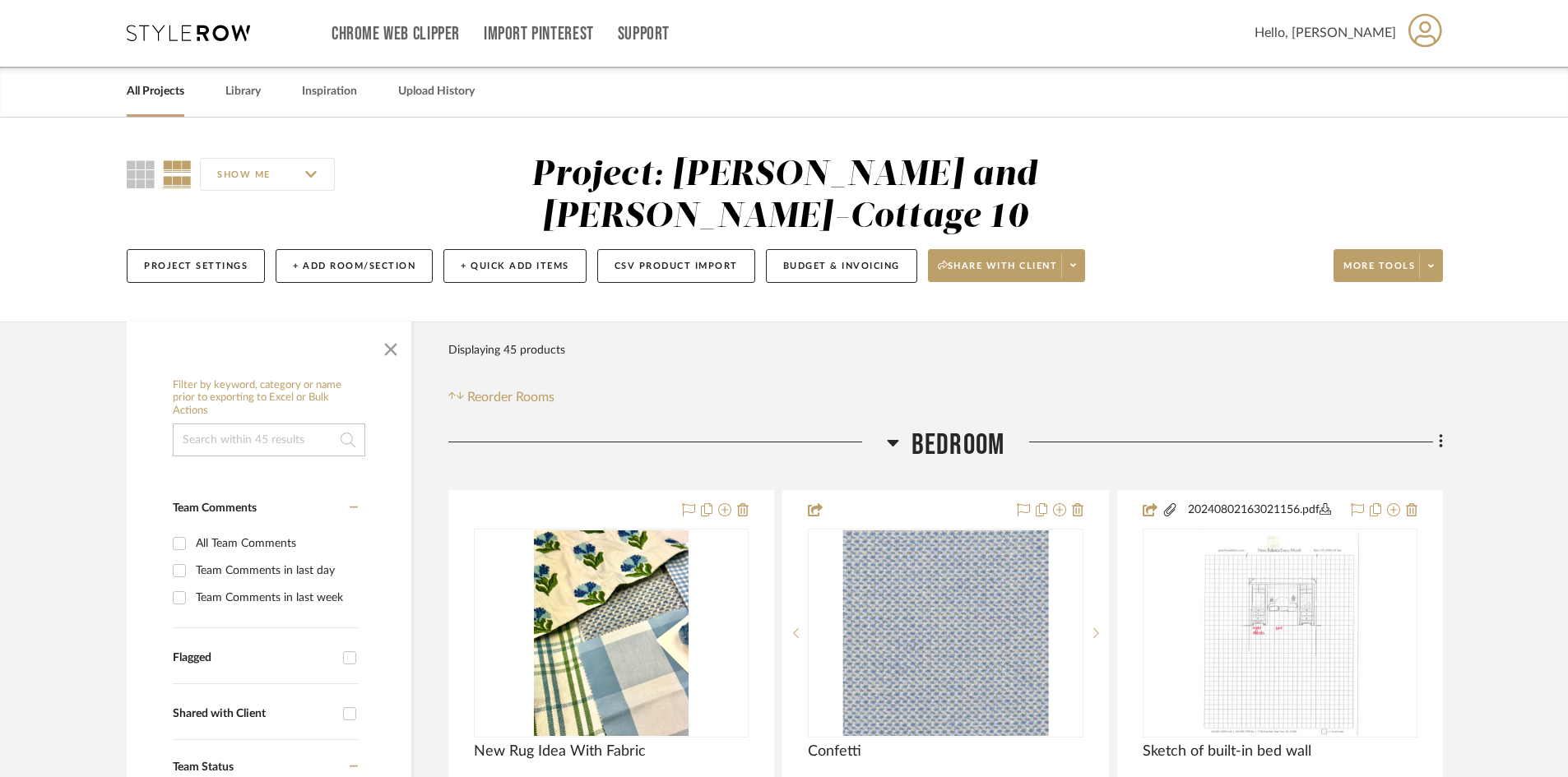
scroll to position [0, 0]
click at [162, 88] on link "All Projects" at bounding box center [156, 92] width 58 height 22
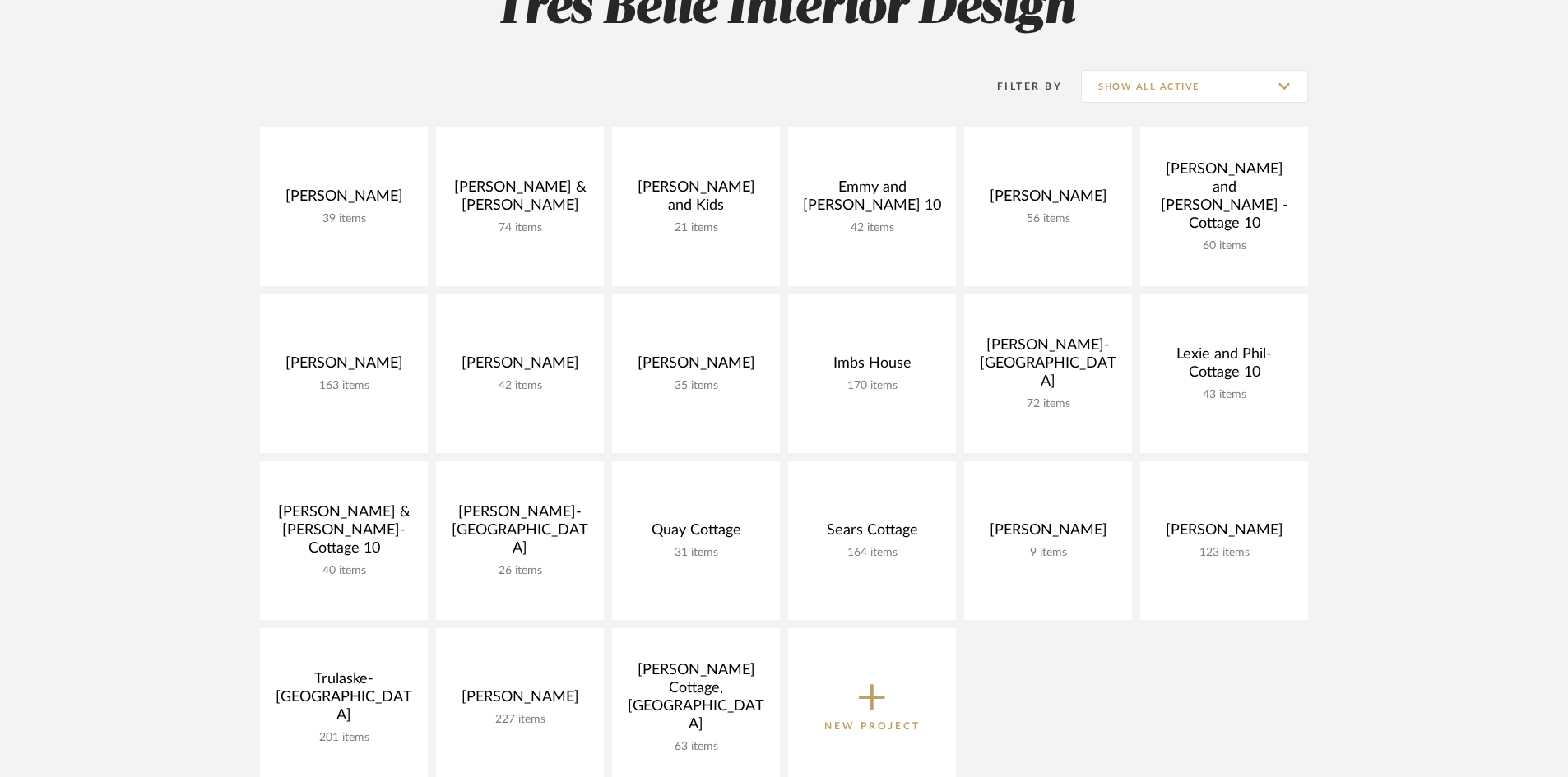
scroll to position [329, 0]
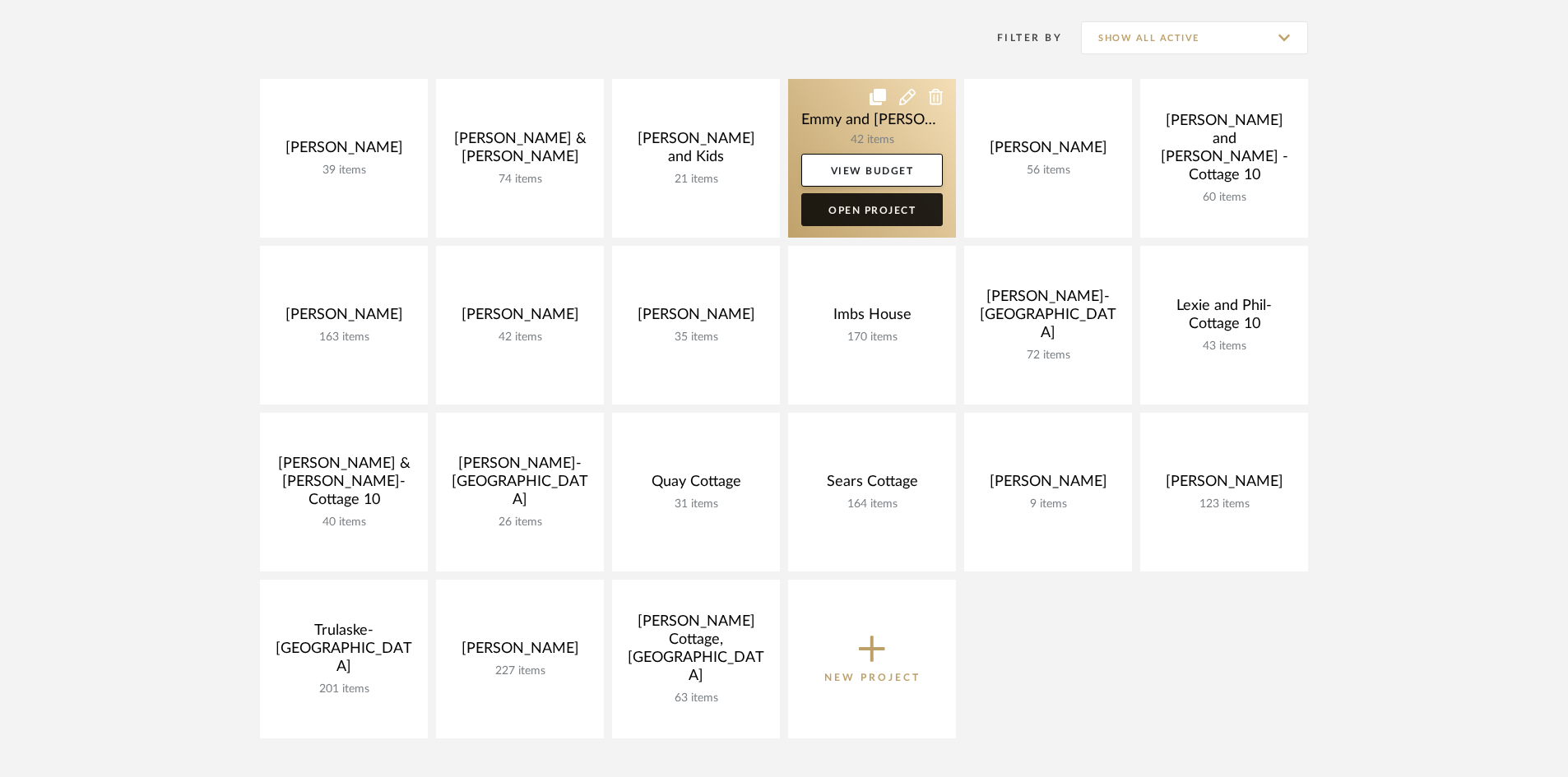
click at [870, 209] on link "Open Project" at bounding box center [872, 210] width 141 height 33
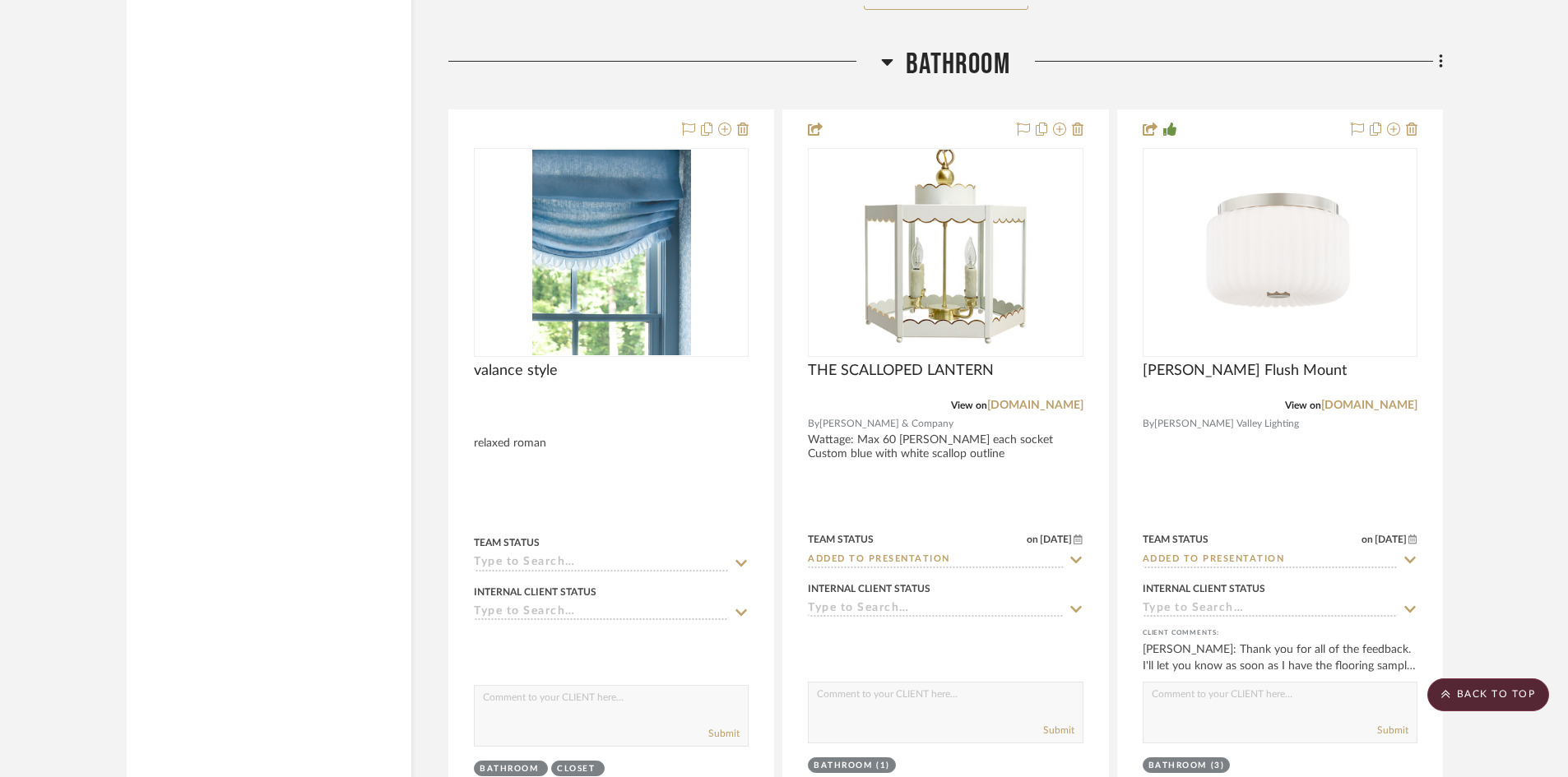
scroll to position [5100, 0]
